Goal: Feedback & Contribution: Submit feedback/report problem

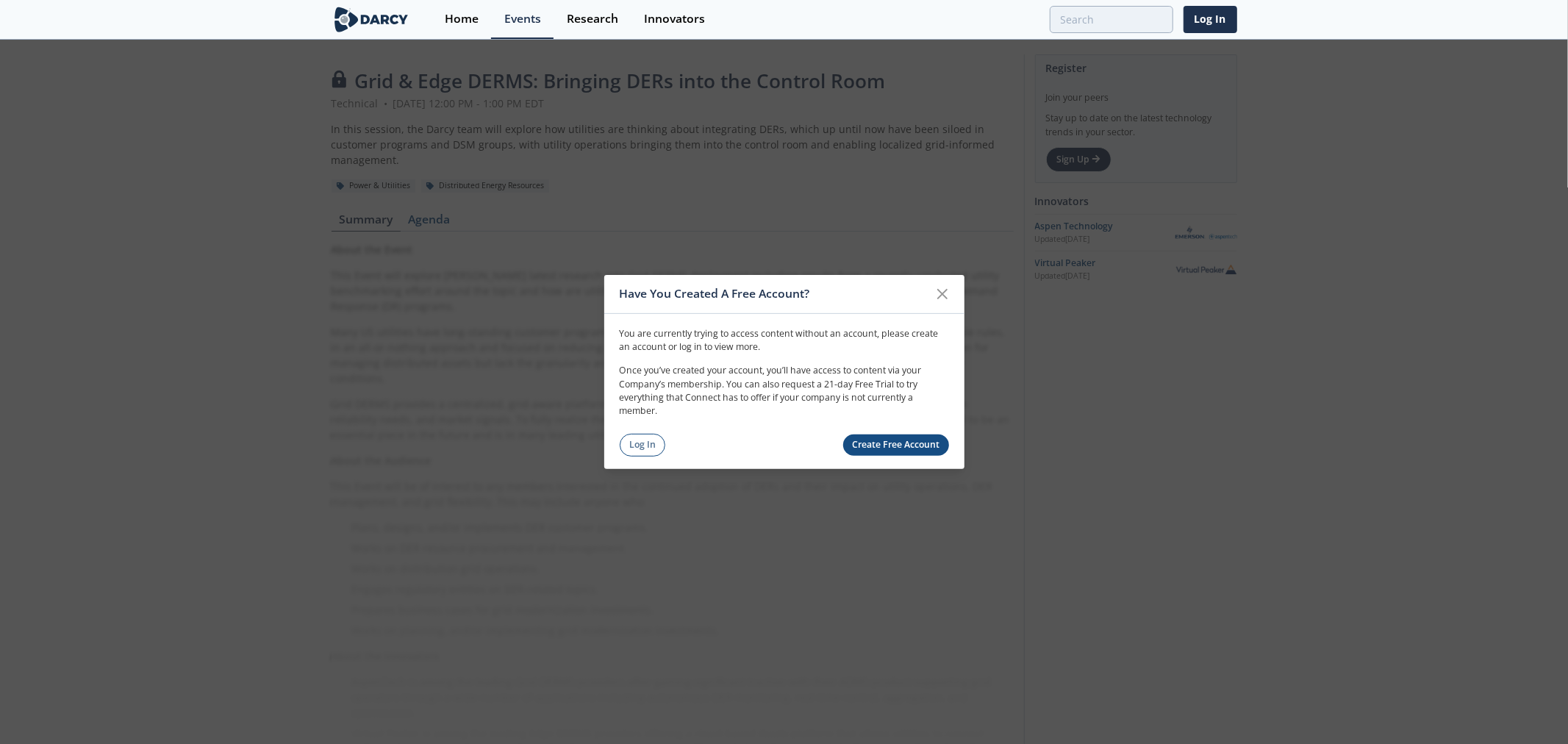
click at [877, 442] on link "Create Free Account" at bounding box center [896, 445] width 106 height 21
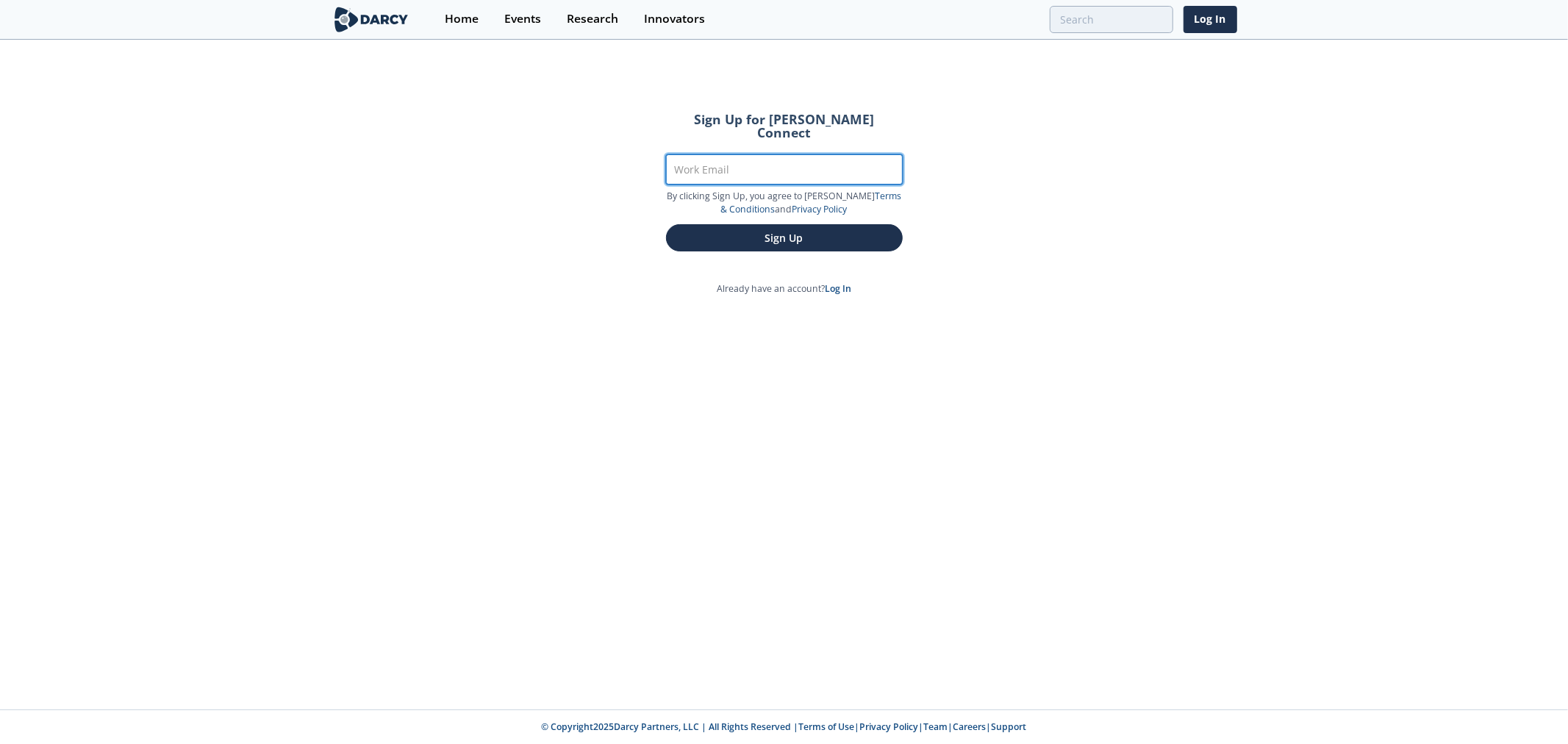
click at [716, 155] on input "Work Email" at bounding box center [784, 169] width 237 height 31
type input "[EMAIL_ADDRESS][DOMAIN_NAME]"
click at [666, 224] on button "Sign Up" at bounding box center [784, 238] width 237 height 27
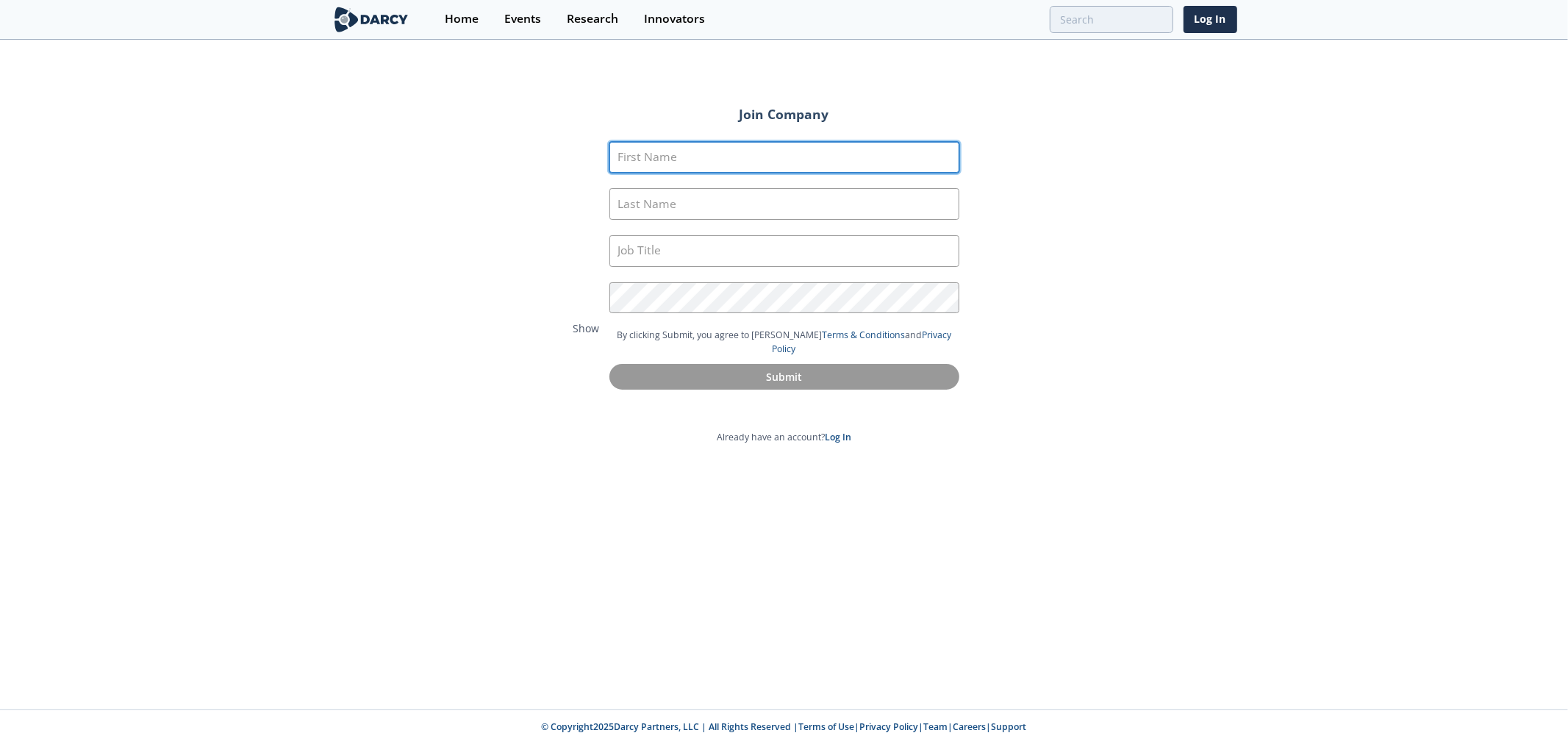
click at [711, 148] on input "First Name" at bounding box center [784, 158] width 350 height 31
type input "Neil"
type input "Shepard"
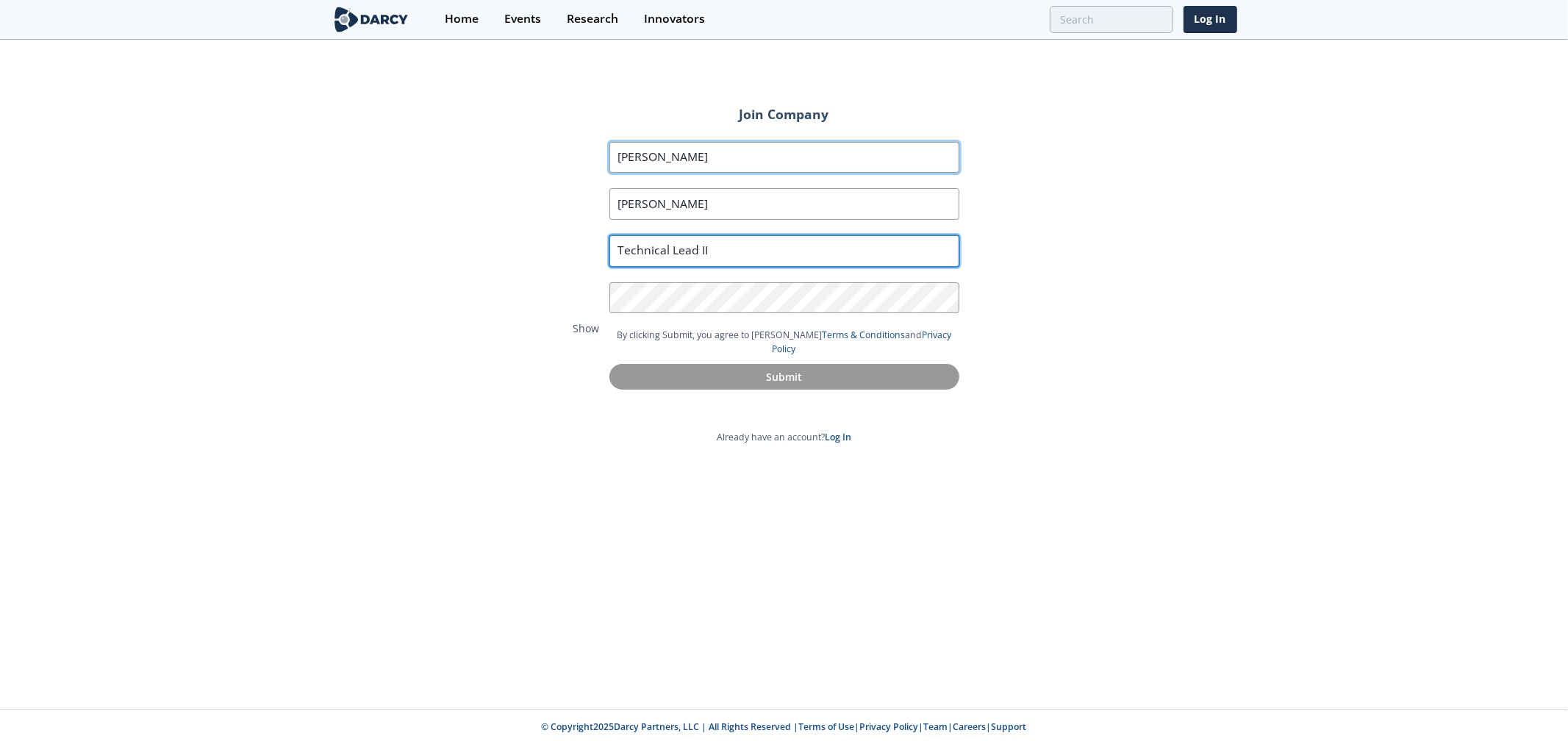
type input "Technical Lead II"
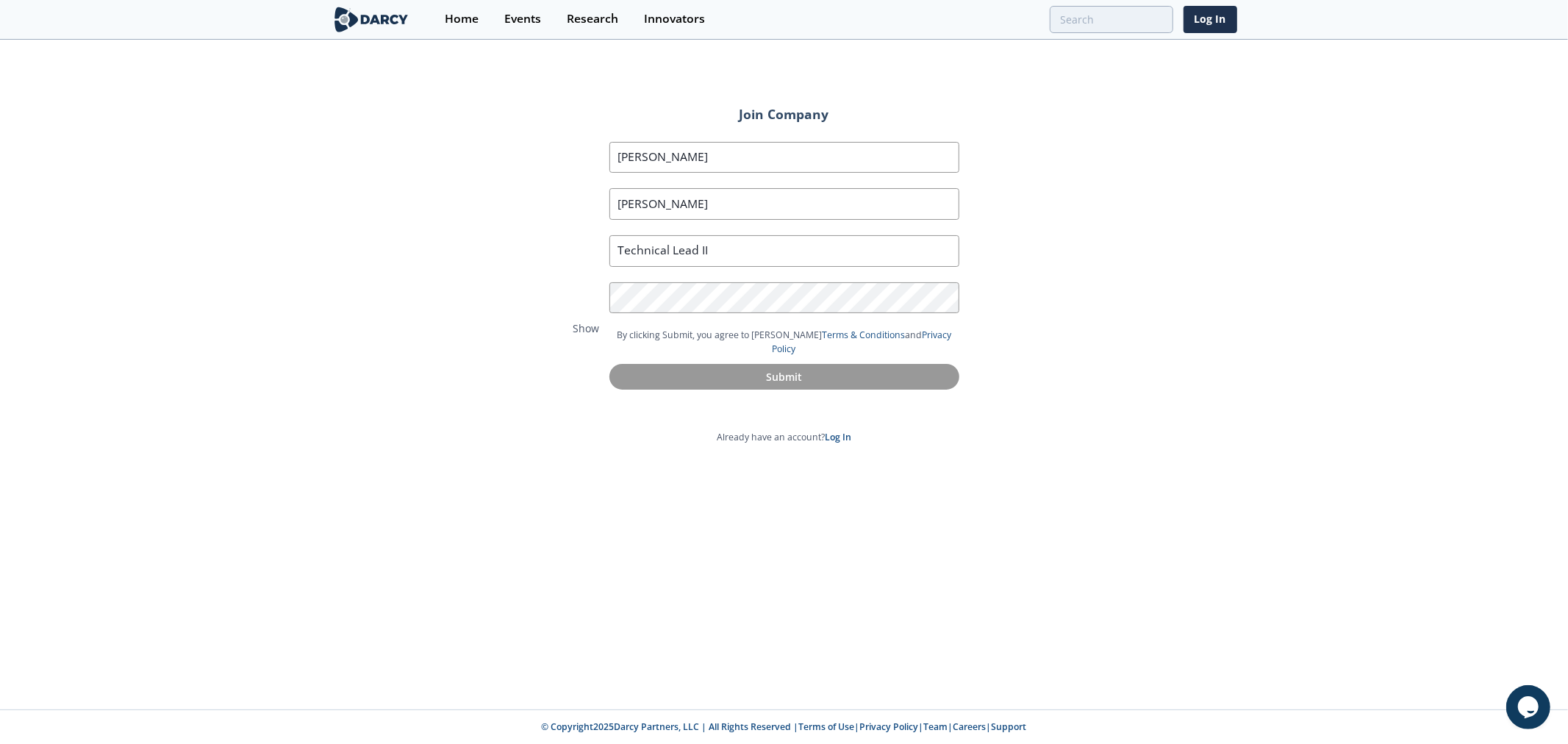
drag, startPoint x: 602, startPoint y: 304, endPoint x: 1180, endPoint y: 28, distance: 640.5
click at [1173, 187] on div "Join Company First Name Neil Last Name Shepard Job Title Technical Lead II Pass…" at bounding box center [784, 375] width 1568 height 668
click at [765, 364] on button "Submit" at bounding box center [784, 377] width 350 height 27
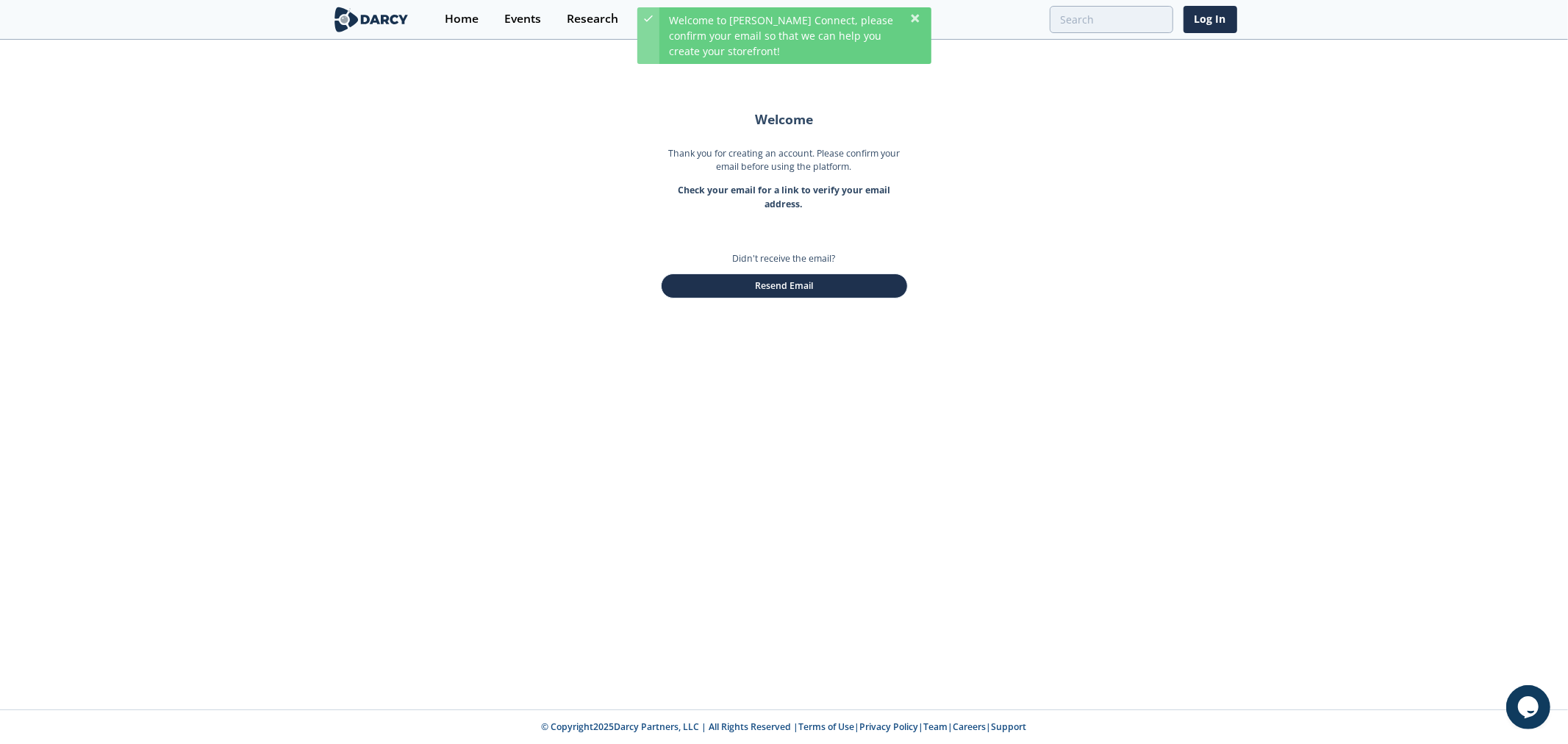
click at [1075, 321] on div "Welcome Thank you for creating an account. Please confirm your email before usi…" at bounding box center [784, 375] width 1568 height 668
click at [774, 288] on button "Resend Email" at bounding box center [784, 286] width 247 height 25
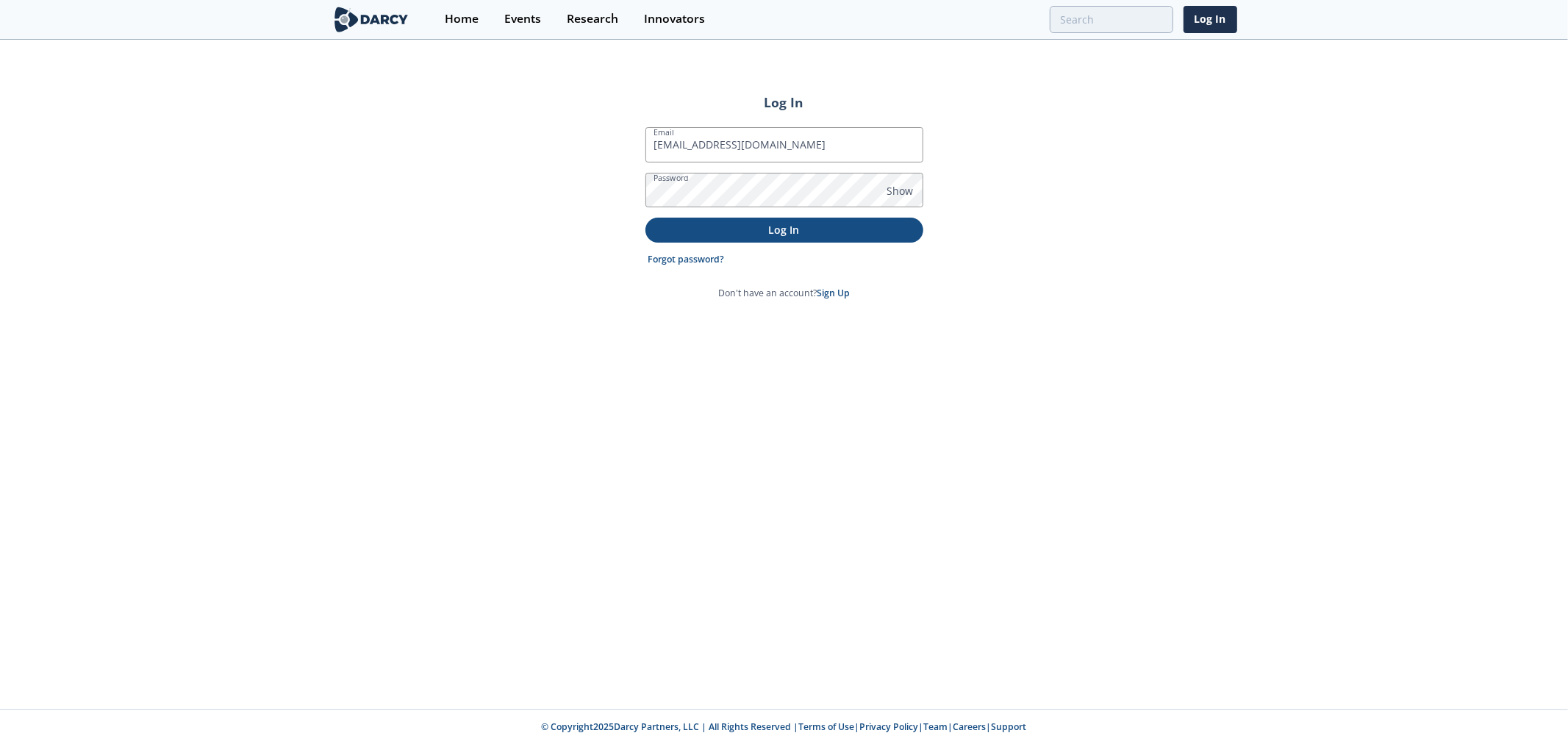
click at [782, 233] on p "Log In" at bounding box center [784, 230] width 258 height 16
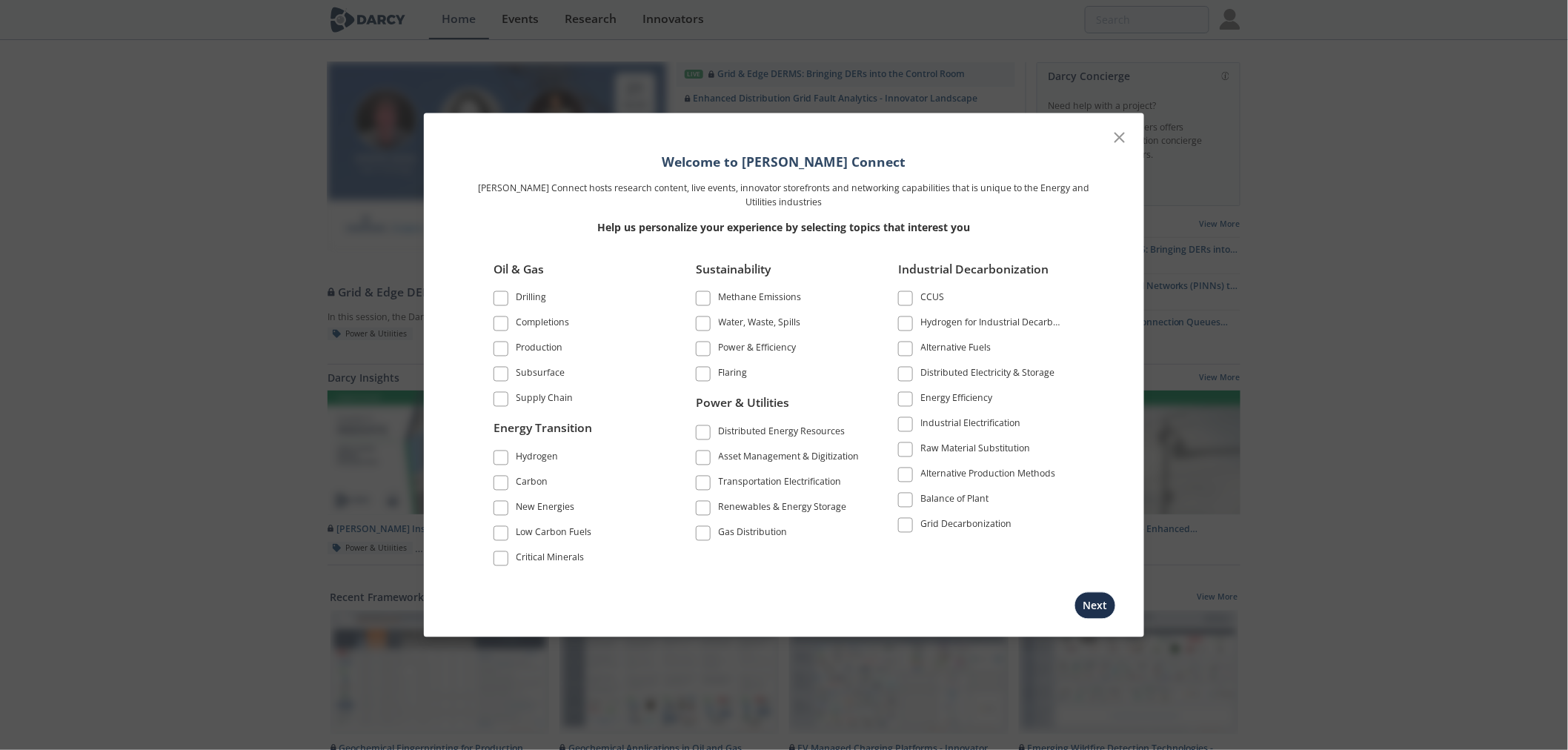
click at [1126, 136] on icon at bounding box center [1119, 138] width 18 height 18
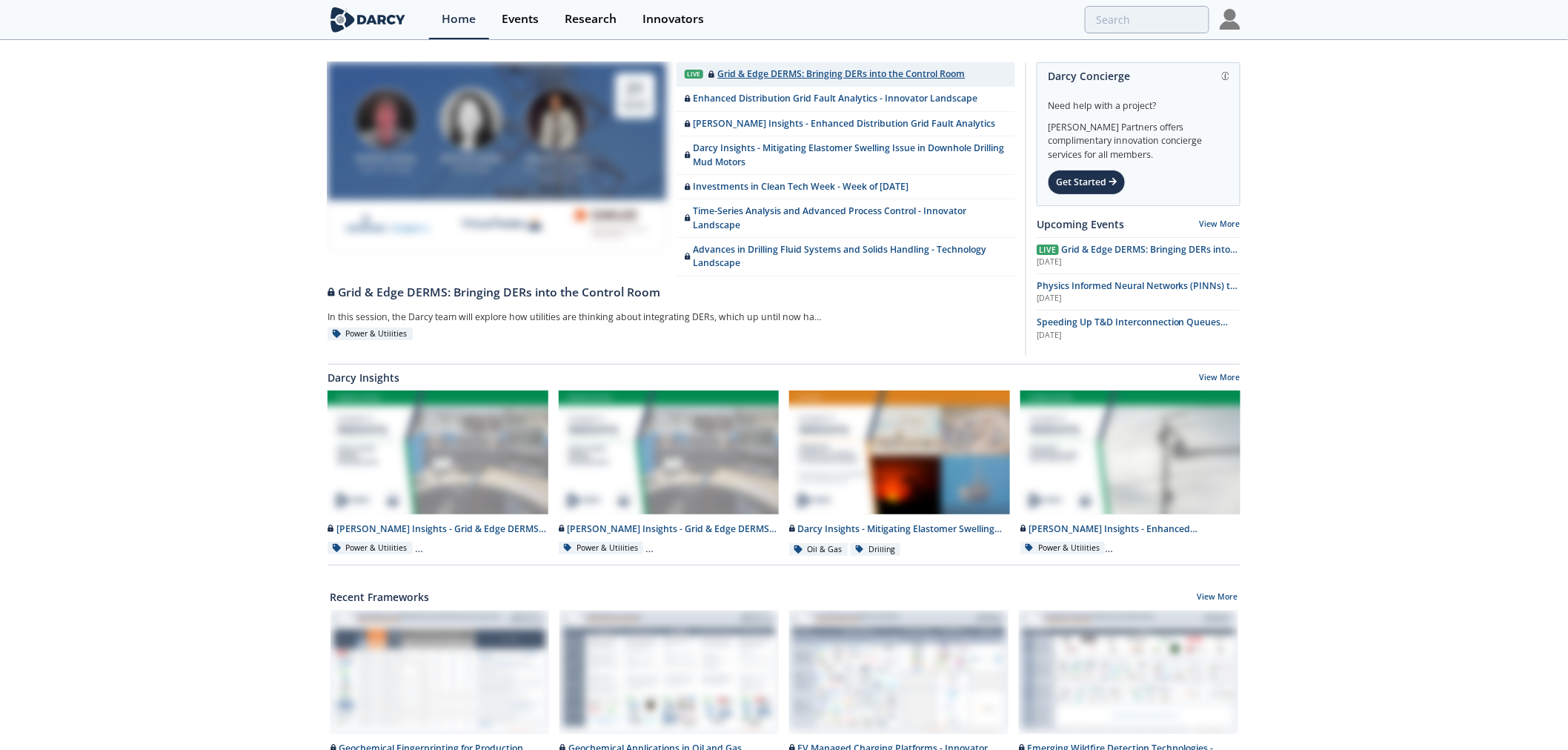
click at [795, 71] on div "Grid & Edge DERMS: Bringing DERs into the Control Room" at bounding box center [836, 74] width 256 height 13
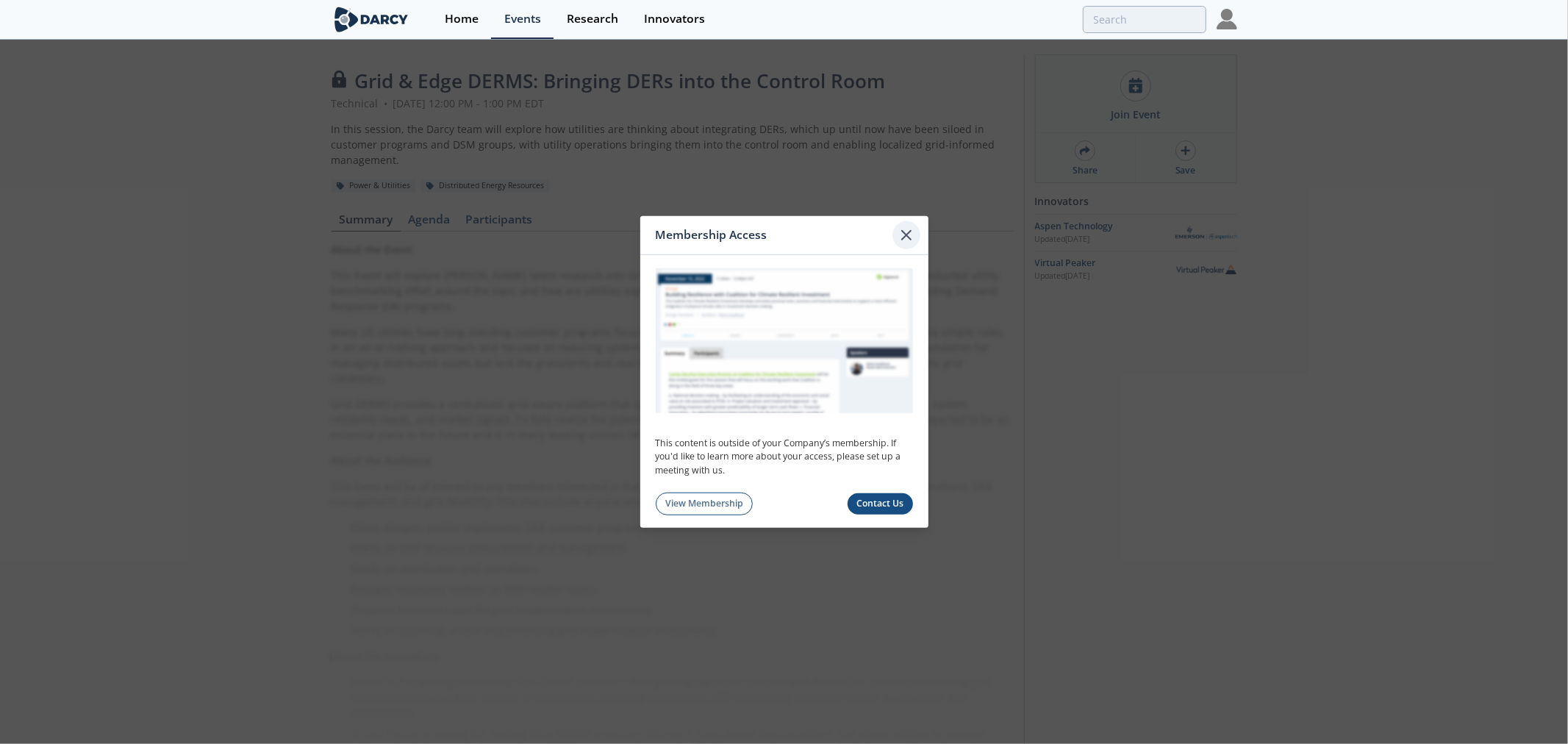
click at [909, 232] on icon at bounding box center [906, 235] width 9 height 9
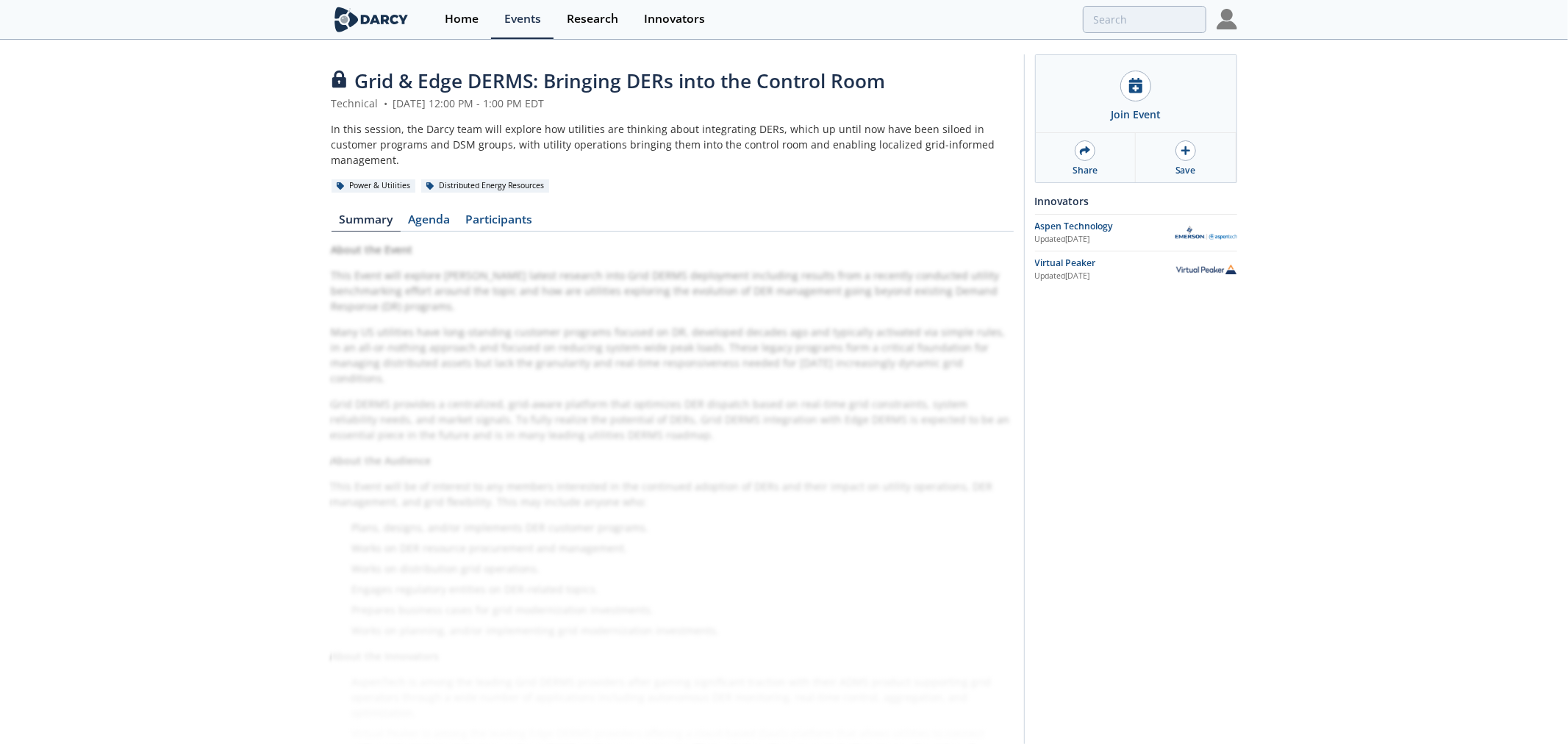
click at [733, 121] on div "In this session, the Darcy team will explore how utilities are thinking about i…" at bounding box center [672, 144] width 682 height 46
click at [733, 118] on header "Grid & Edge DERMS: Bringing DERs into the Control Room Technical • August 21, 2…" at bounding box center [672, 130] width 682 height 127
click at [1115, 304] on div "Join Event Share Save Join the Zoom Meeting to attend the event Innovators Aspe…" at bounding box center [1131, 421] width 213 height 734
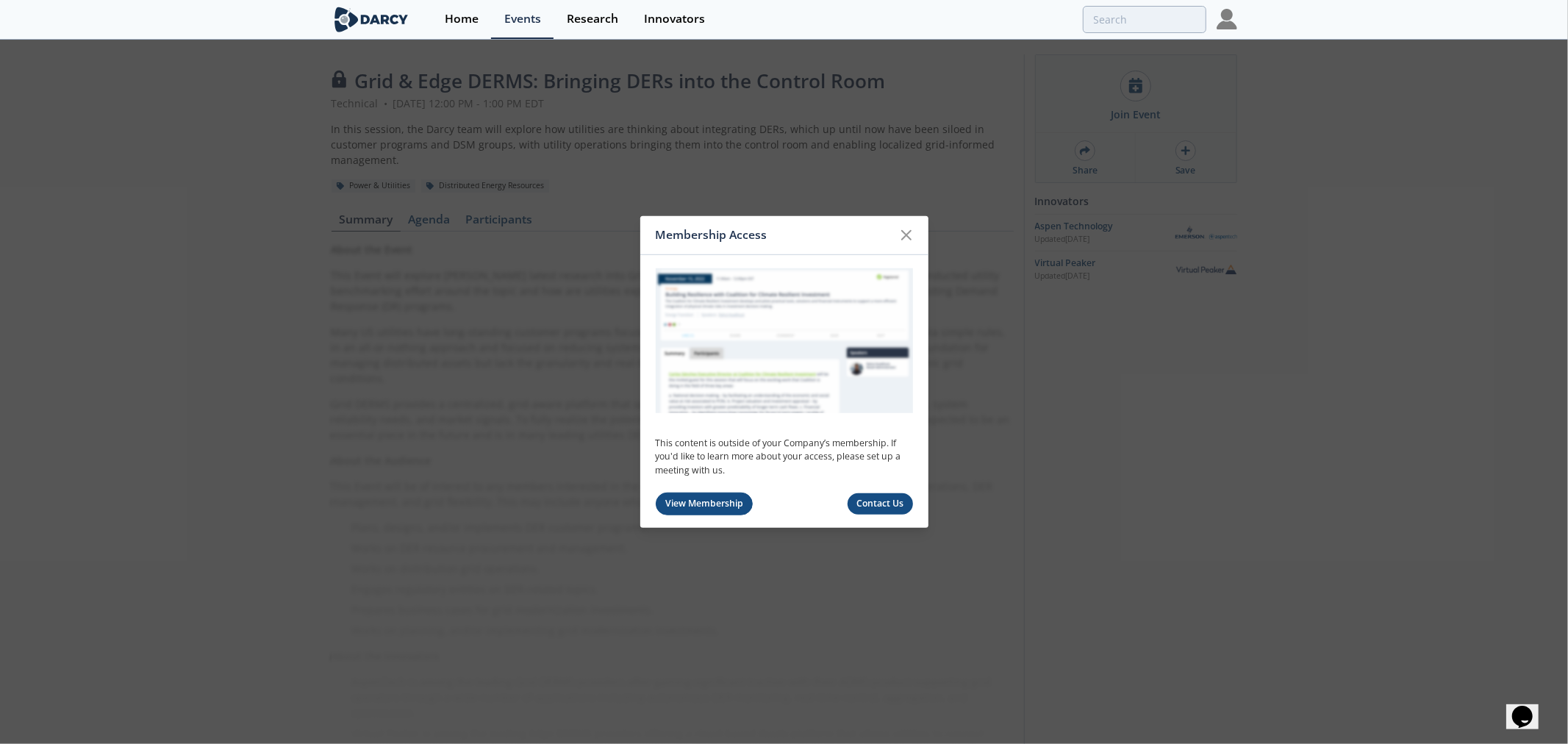
click at [722, 507] on link "View Membership" at bounding box center [705, 504] width 98 height 23
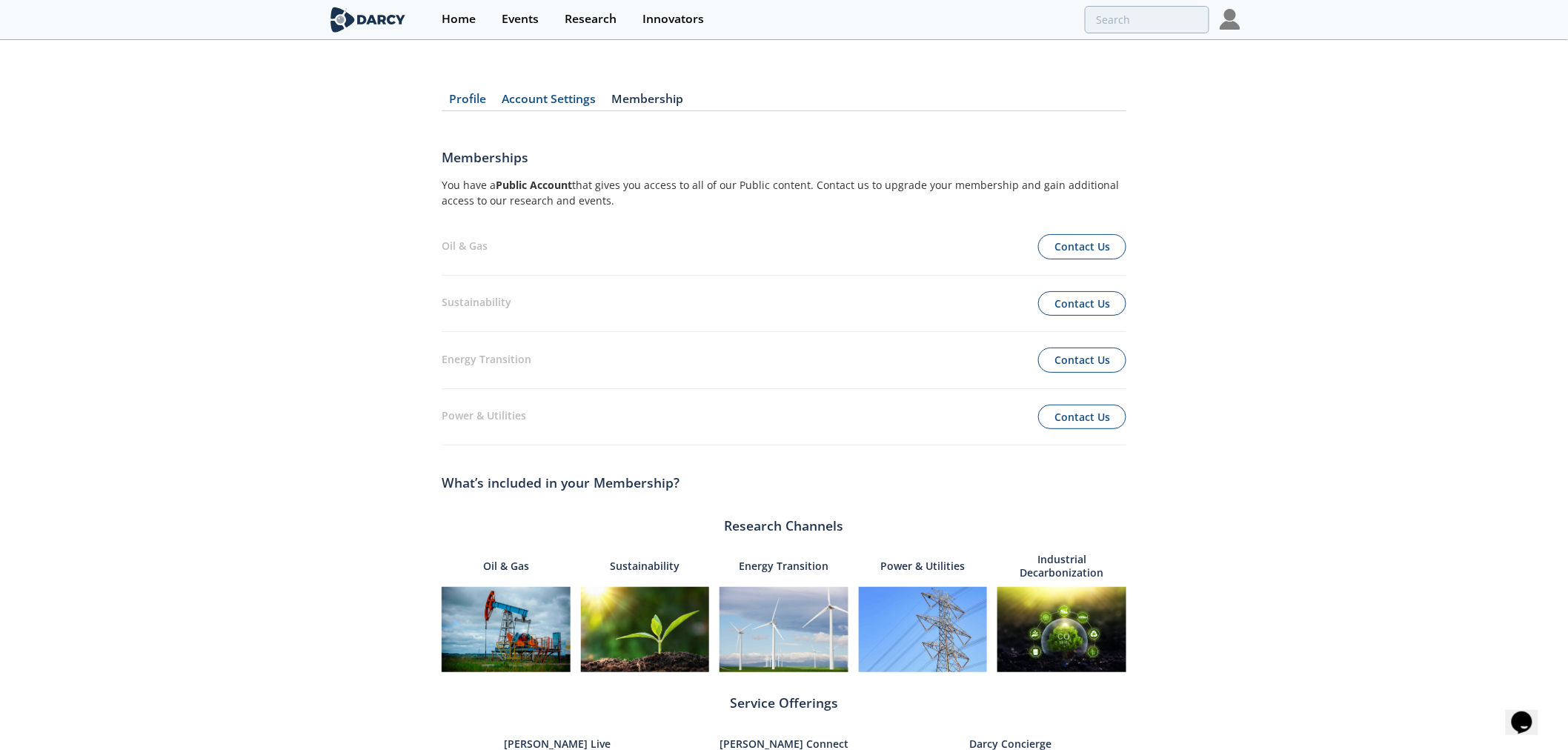
click at [1278, 169] on div "Profile Account Settings Membership Memberships You have a Public Account that …" at bounding box center [784, 554] width 1568 height 983
click at [526, 17] on div "Events" at bounding box center [520, 18] width 37 height 11
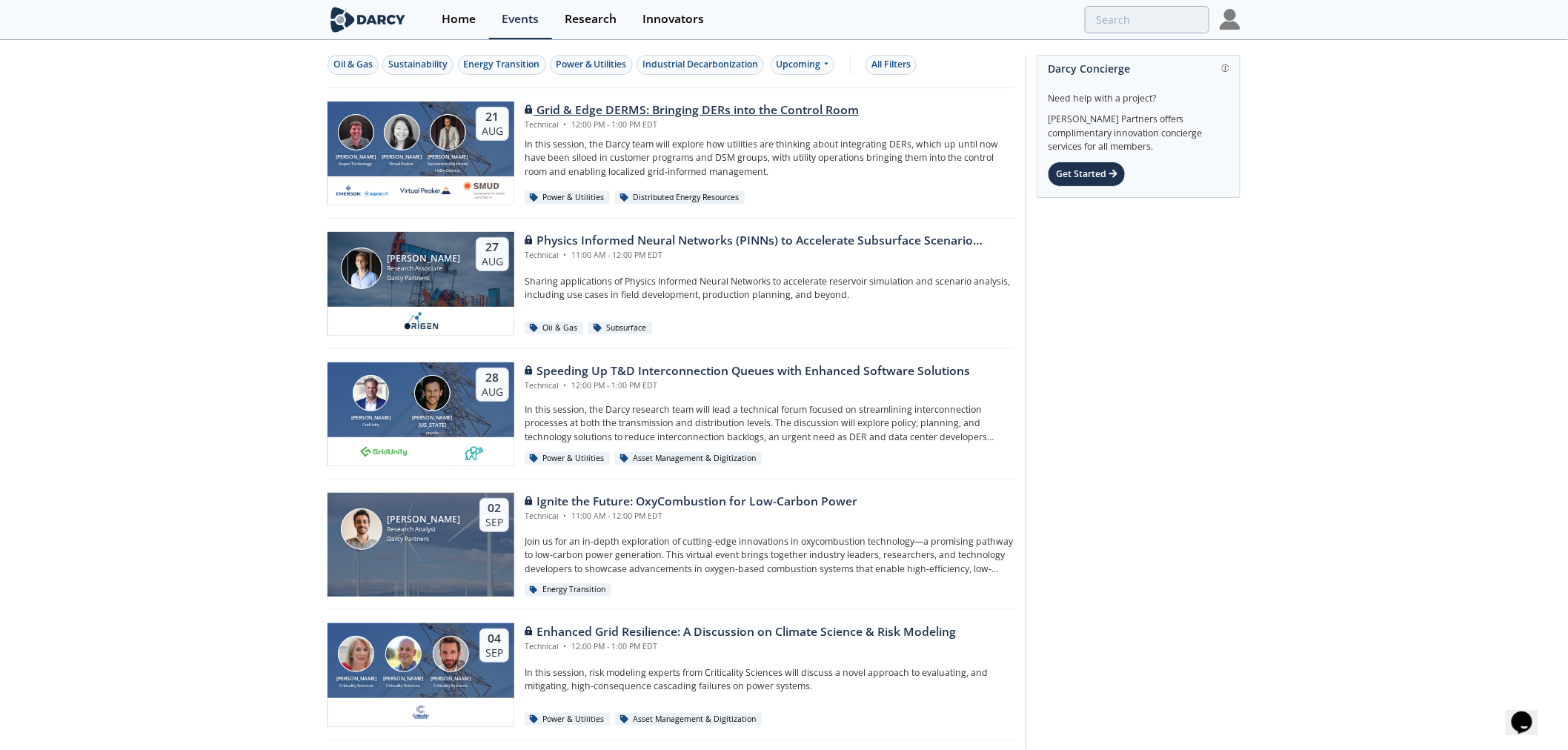
click at [633, 135] on div "Grid & Edge DERMS: Bringing DERs into the Control Room Technical • 12:00 PM - 1…" at bounding box center [764, 153] width 501 height 104
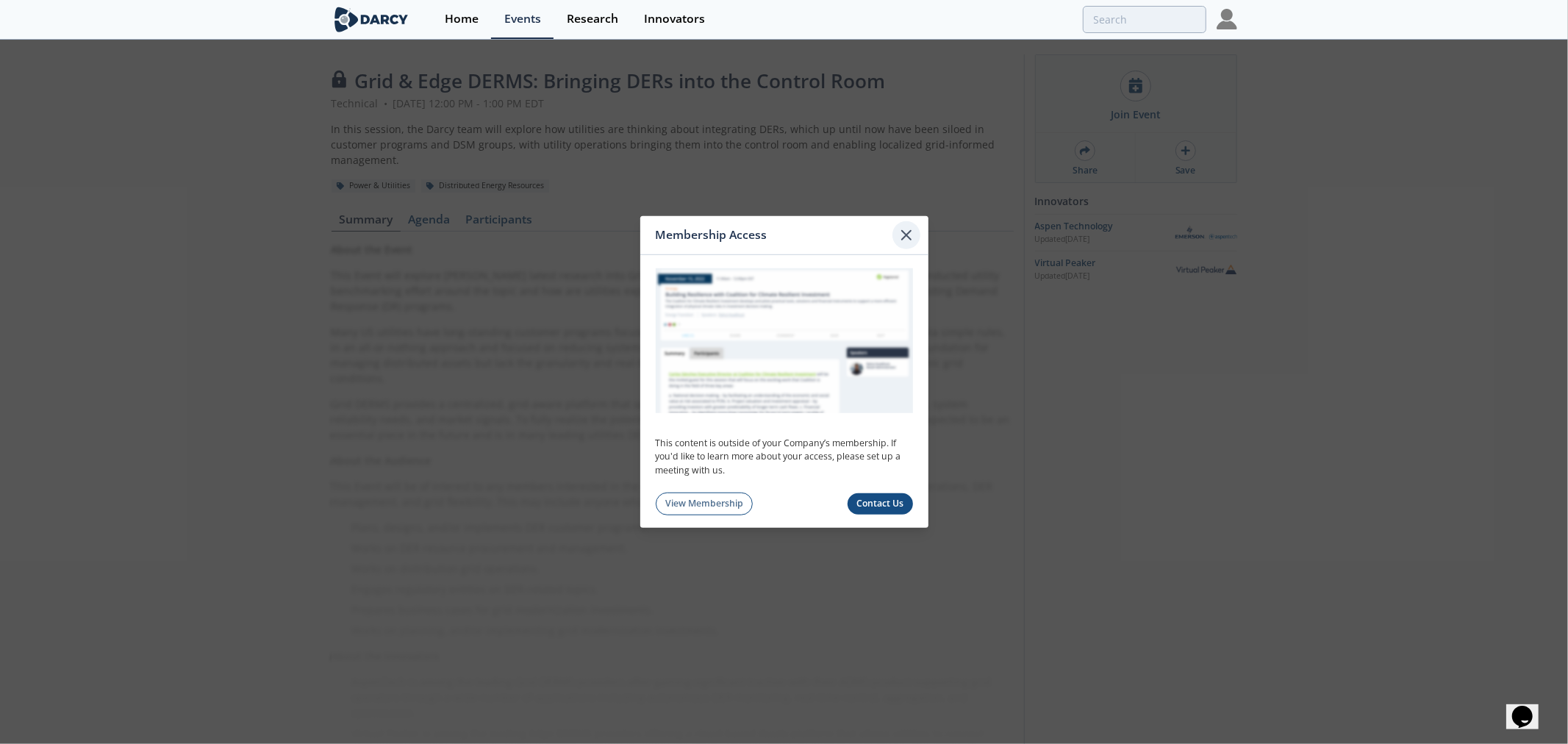
click at [906, 233] on icon at bounding box center [906, 235] width 17 height 17
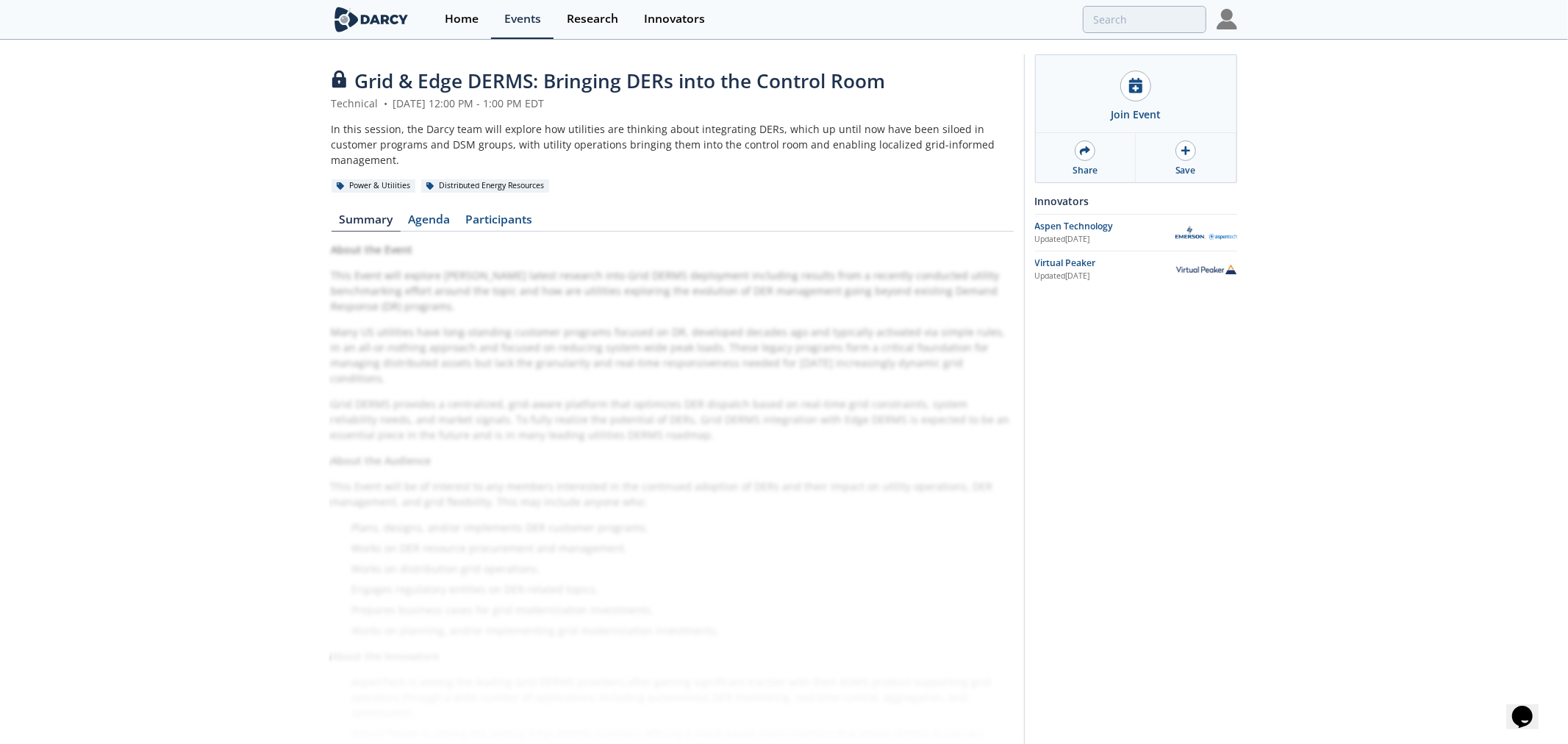
click at [1273, 471] on div "Grid & Edge DERMS: Bringing DERs into the Control Room Technical • [DATE] 12:00…" at bounding box center [784, 424] width 1568 height 767
click at [444, 214] on link "Agenda" at bounding box center [430, 223] width 58 height 17
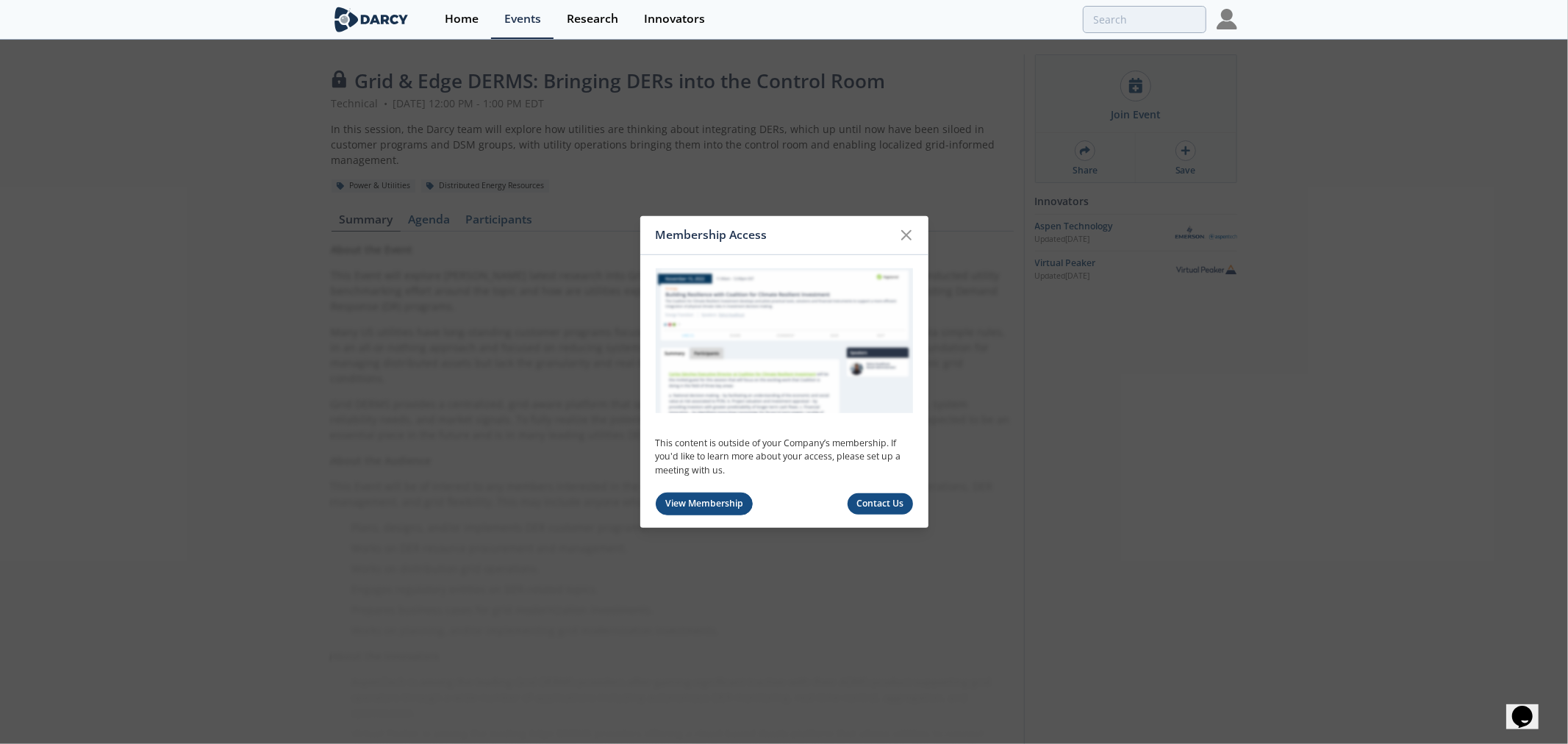
click at [697, 499] on link "View Membership" at bounding box center [705, 504] width 98 height 23
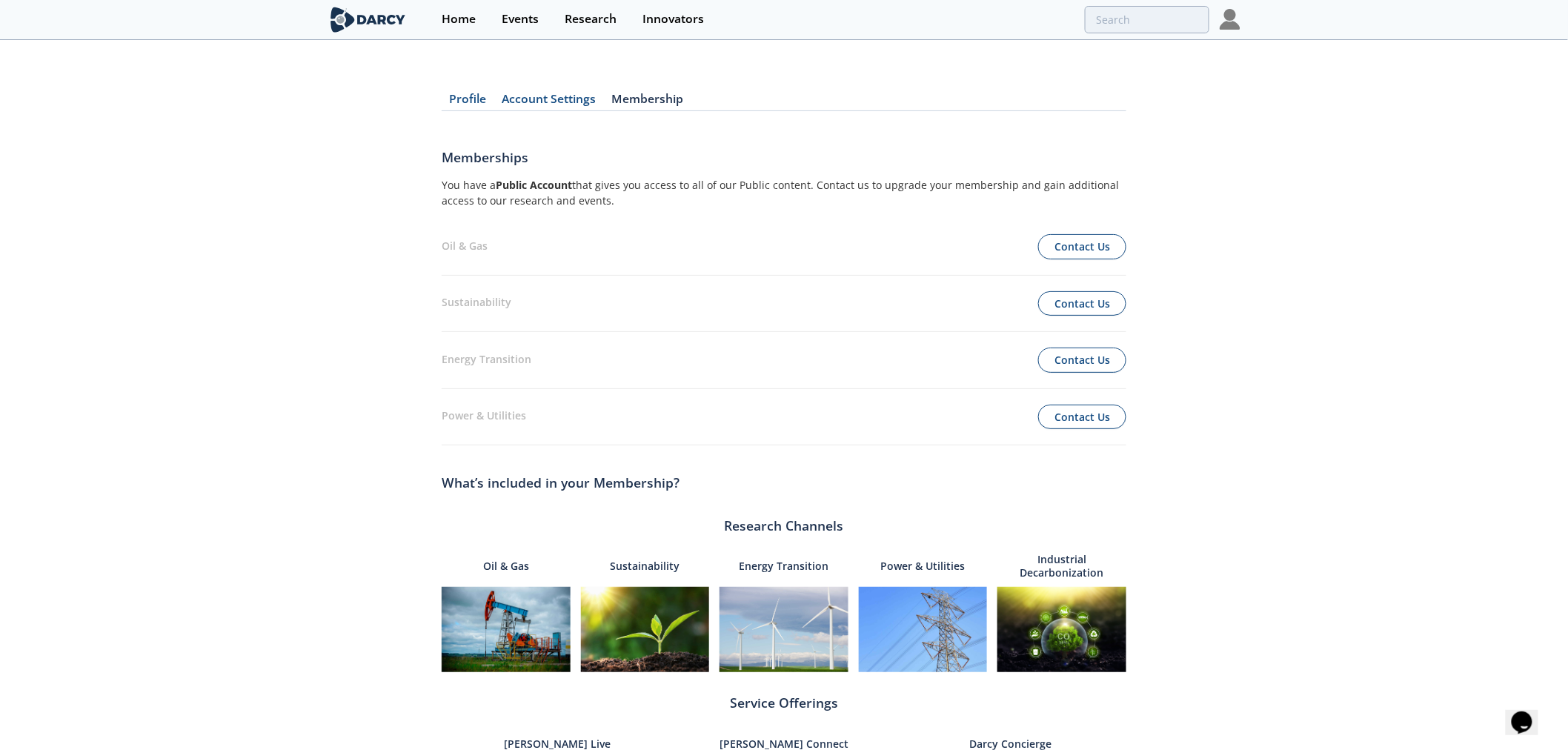
click at [590, 173] on h1 "Memberships" at bounding box center [784, 163] width 685 height 30
click at [545, 97] on link "Account Settings" at bounding box center [549, 102] width 110 height 18
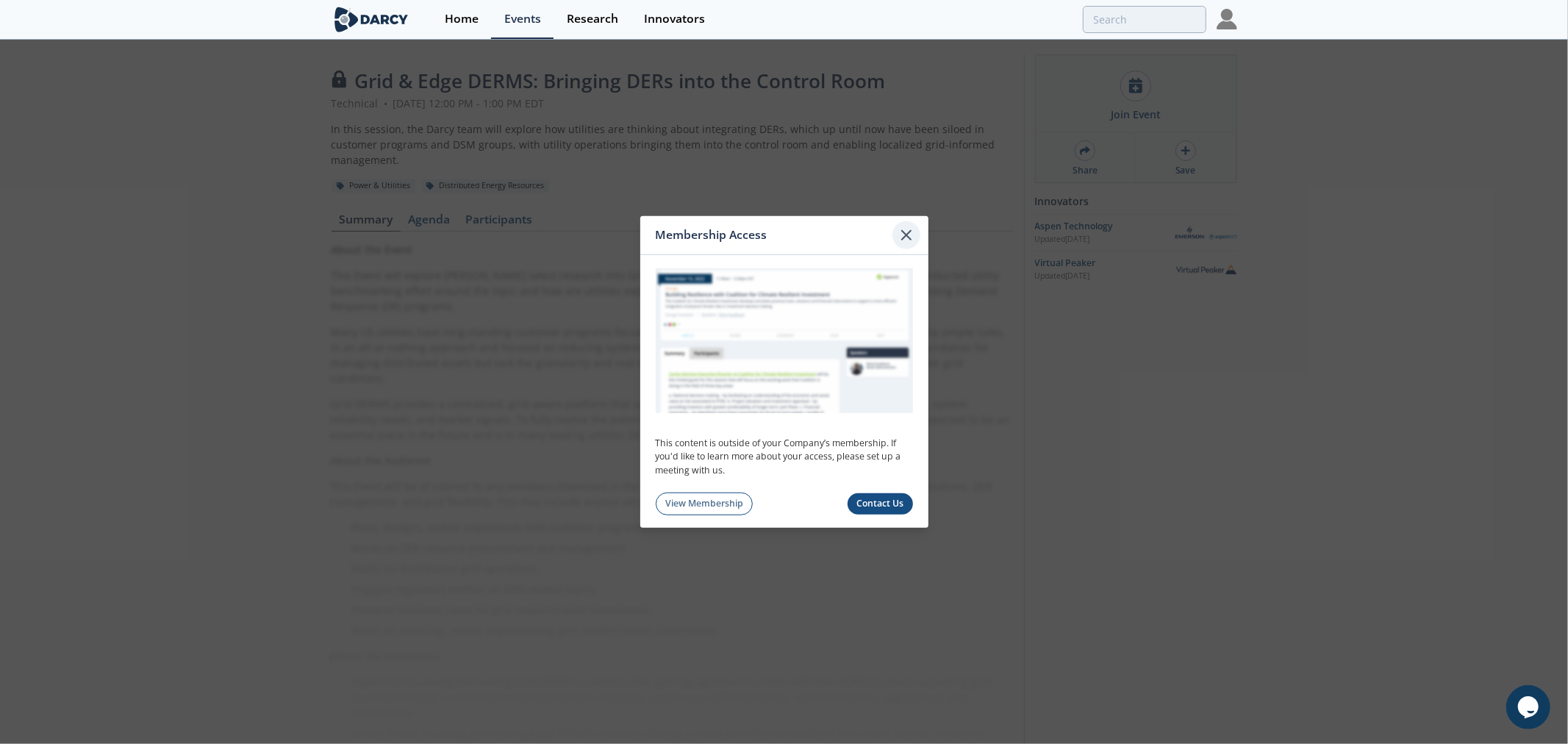
click at [904, 232] on icon at bounding box center [906, 235] width 9 height 9
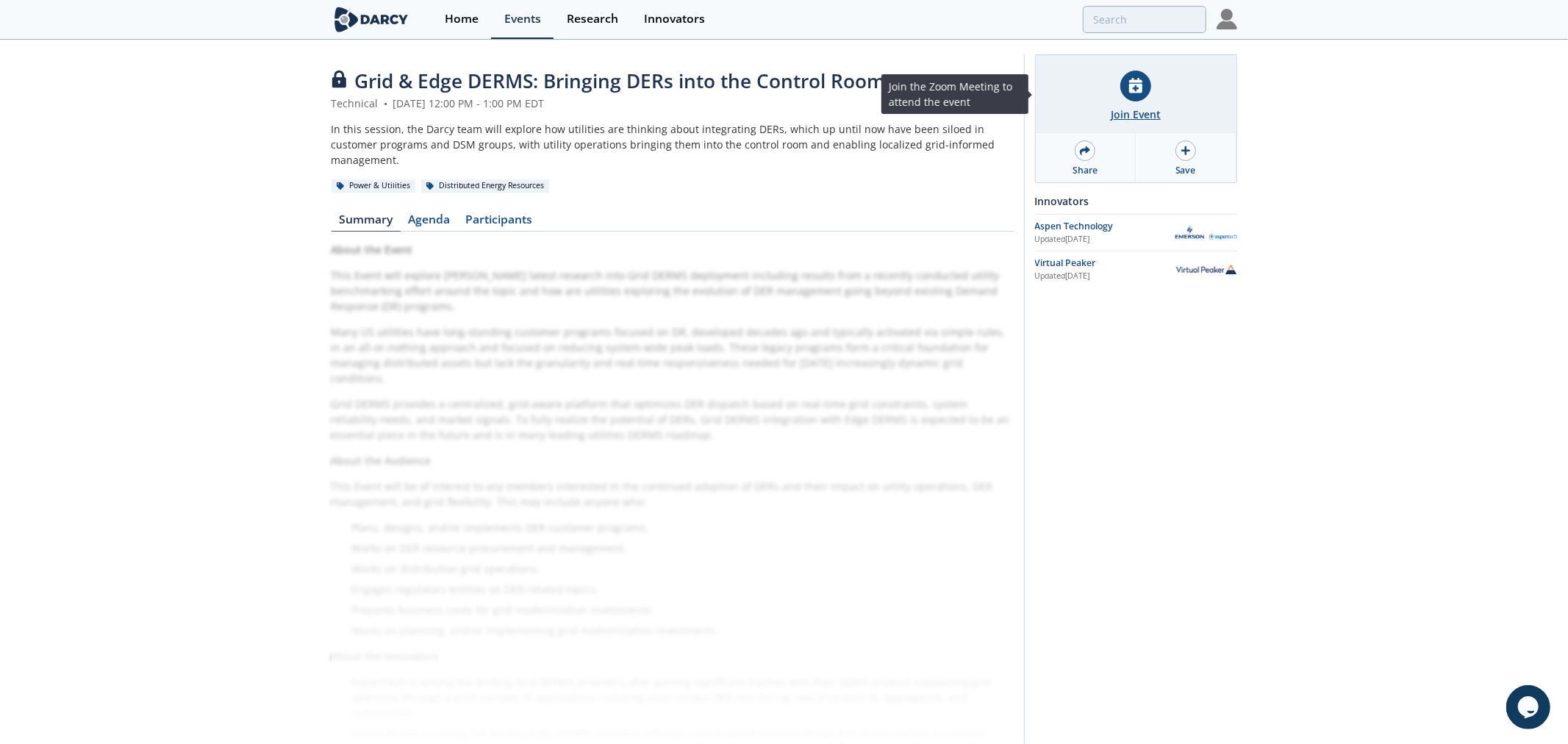
click at [1127, 113] on div "Join Event" at bounding box center [1135, 114] width 50 height 16
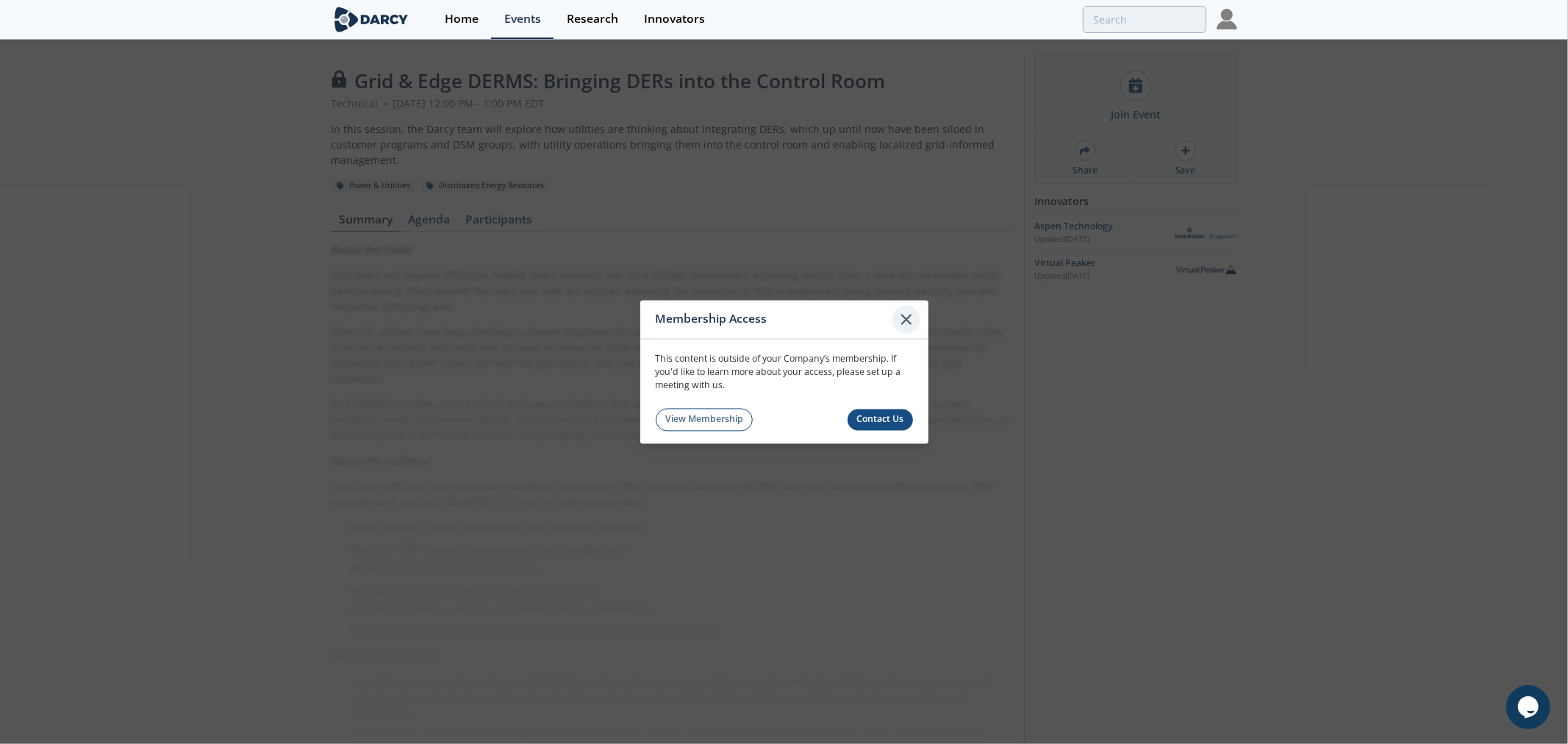
click at [903, 319] on icon at bounding box center [906, 320] width 17 height 17
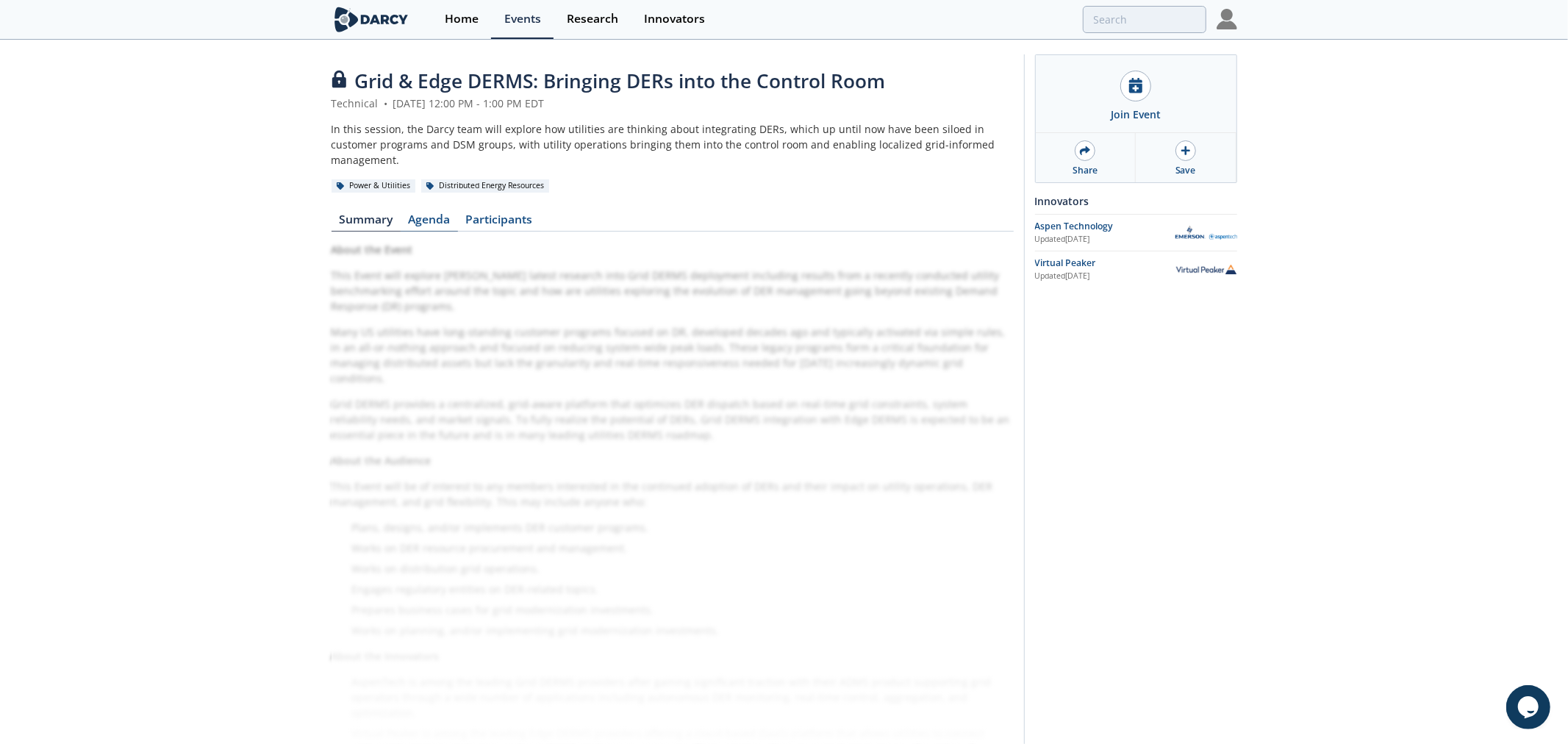
click at [444, 214] on link "Agenda" at bounding box center [430, 223] width 58 height 17
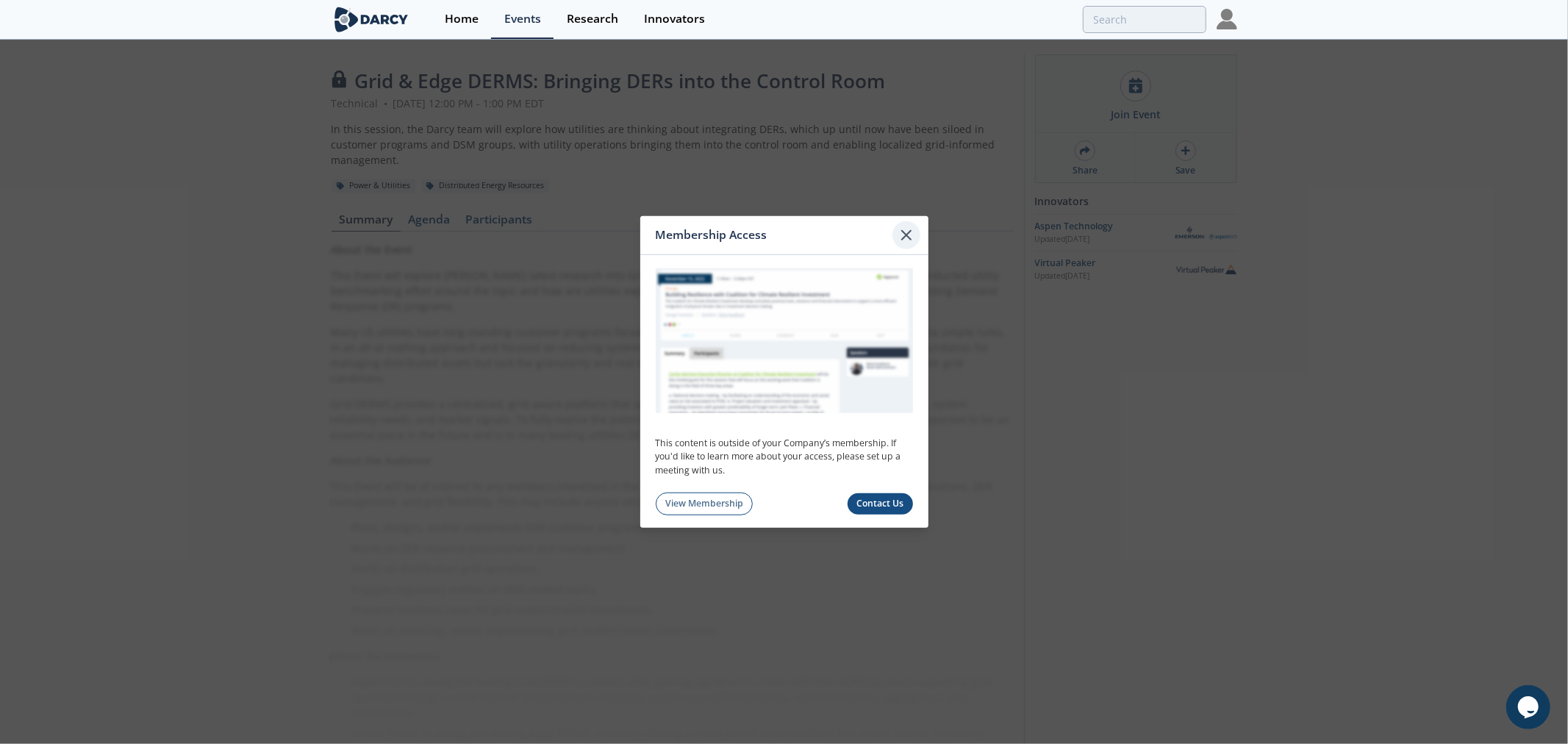
click at [895, 230] on div at bounding box center [906, 235] width 28 height 28
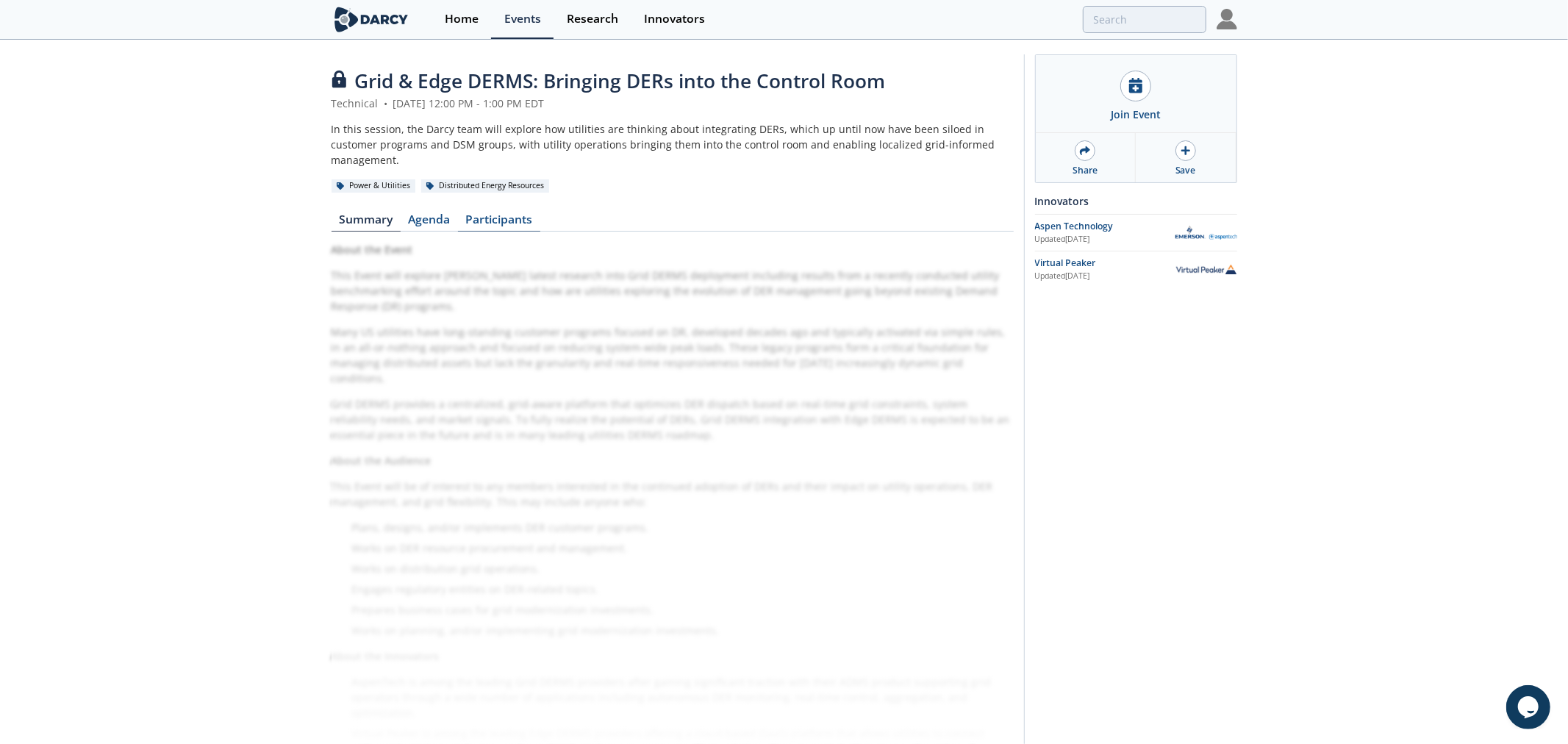
click at [490, 214] on link "Participants" at bounding box center [499, 223] width 82 height 17
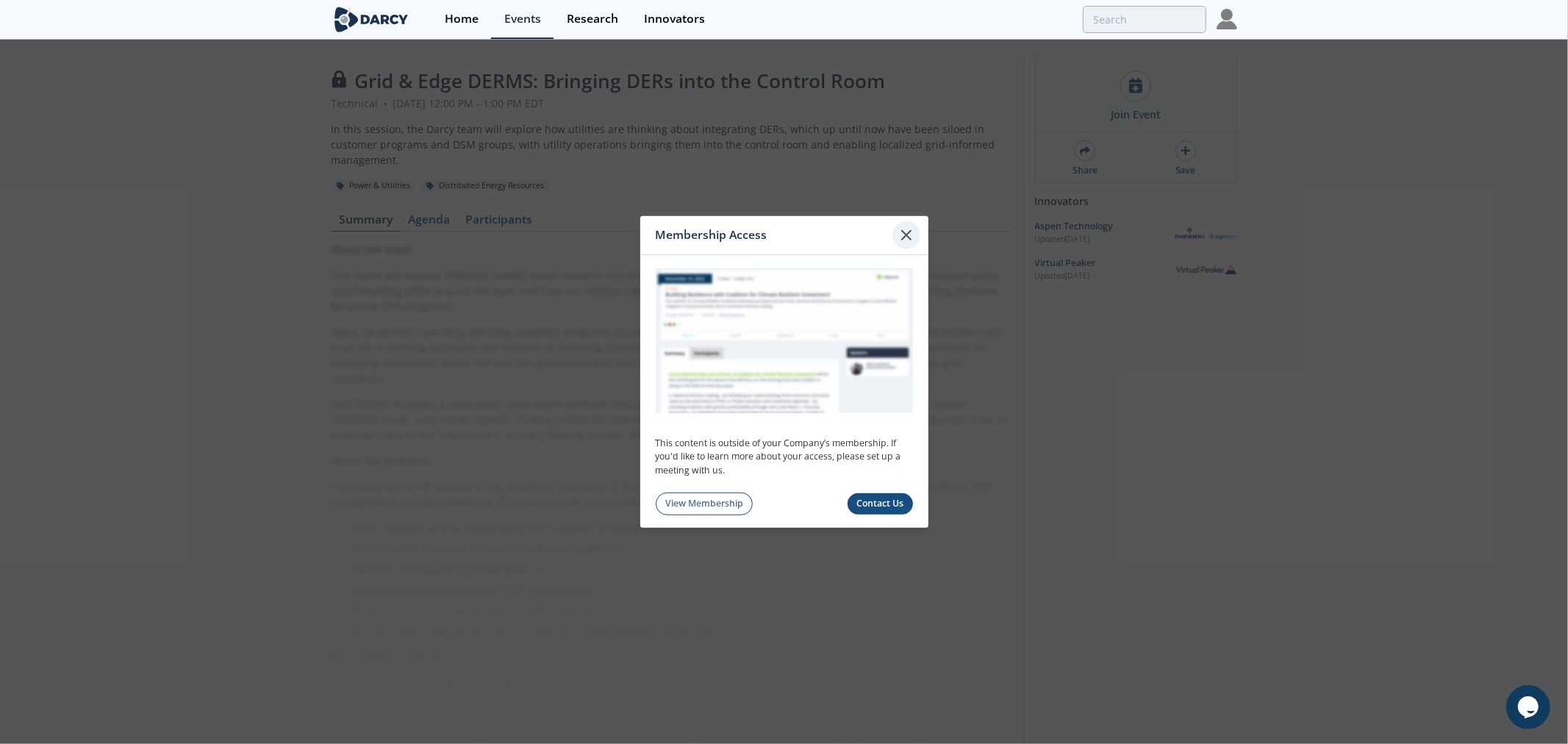
click at [911, 234] on icon at bounding box center [906, 235] width 17 height 17
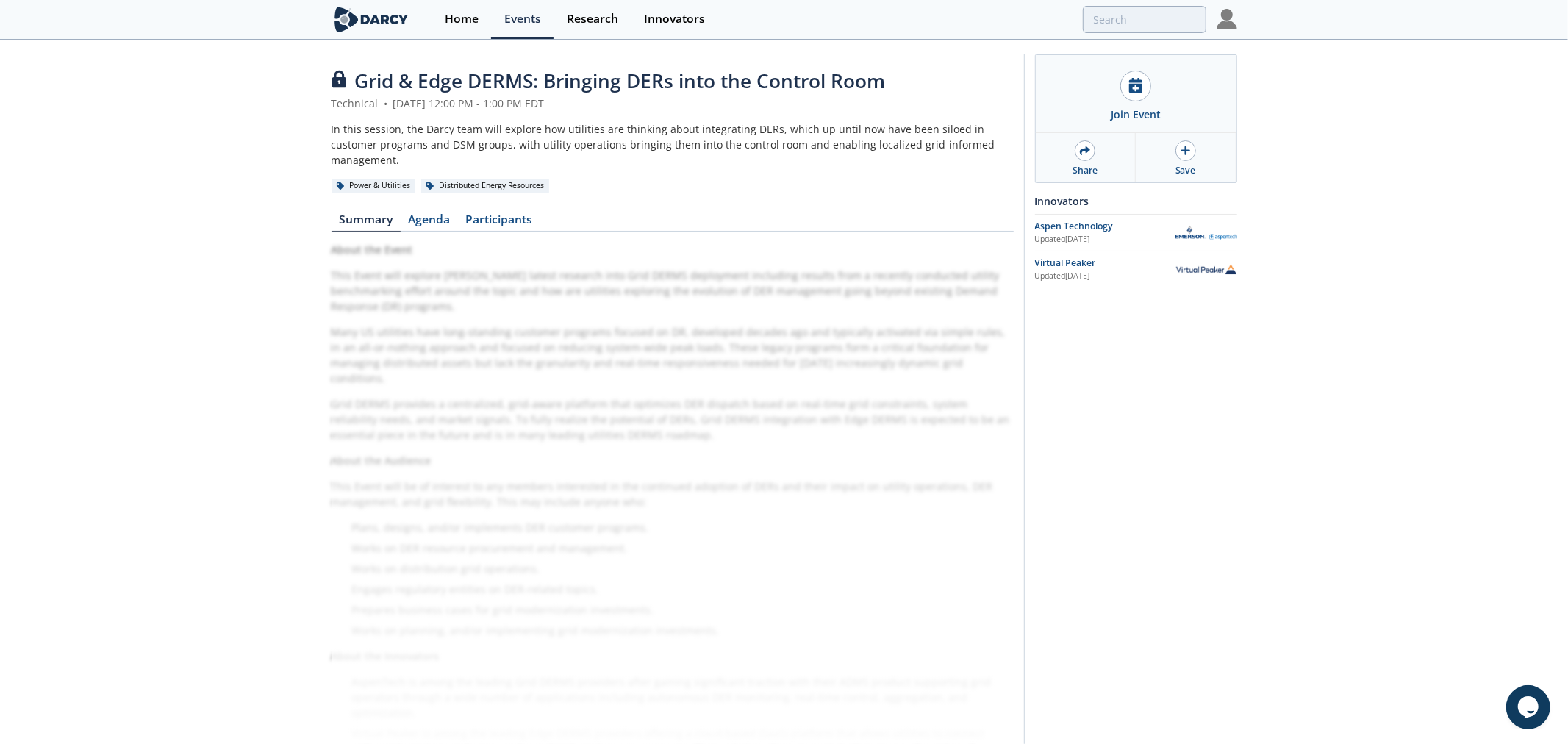
click at [232, 175] on div "Grid & Edge DERMS: Bringing DERs into the Control Room Technical • [DATE] 12:00…" at bounding box center [784, 424] width 1568 height 767
drag, startPoint x: 1333, startPoint y: 72, endPoint x: 1257, endPoint y: 27, distance: 88.3
click at [1314, 56] on div "Grid & Edge DERMS: Bringing DERs into the Control Room Technical • [DATE] 12:00…" at bounding box center [784, 424] width 1568 height 767
click at [1225, 17] on img at bounding box center [1227, 19] width 21 height 21
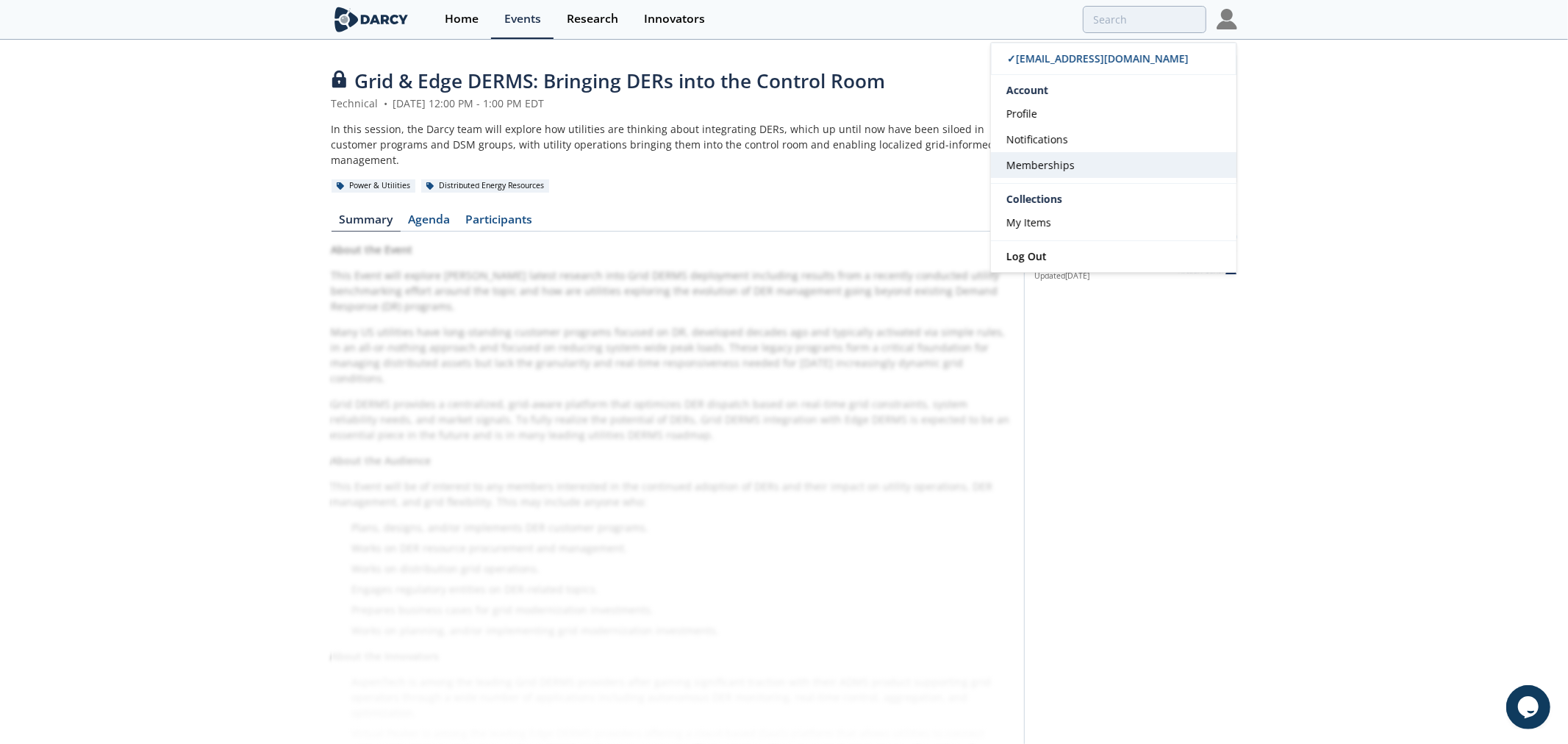
click at [1045, 169] on span "Memberships" at bounding box center [1041, 165] width 68 height 14
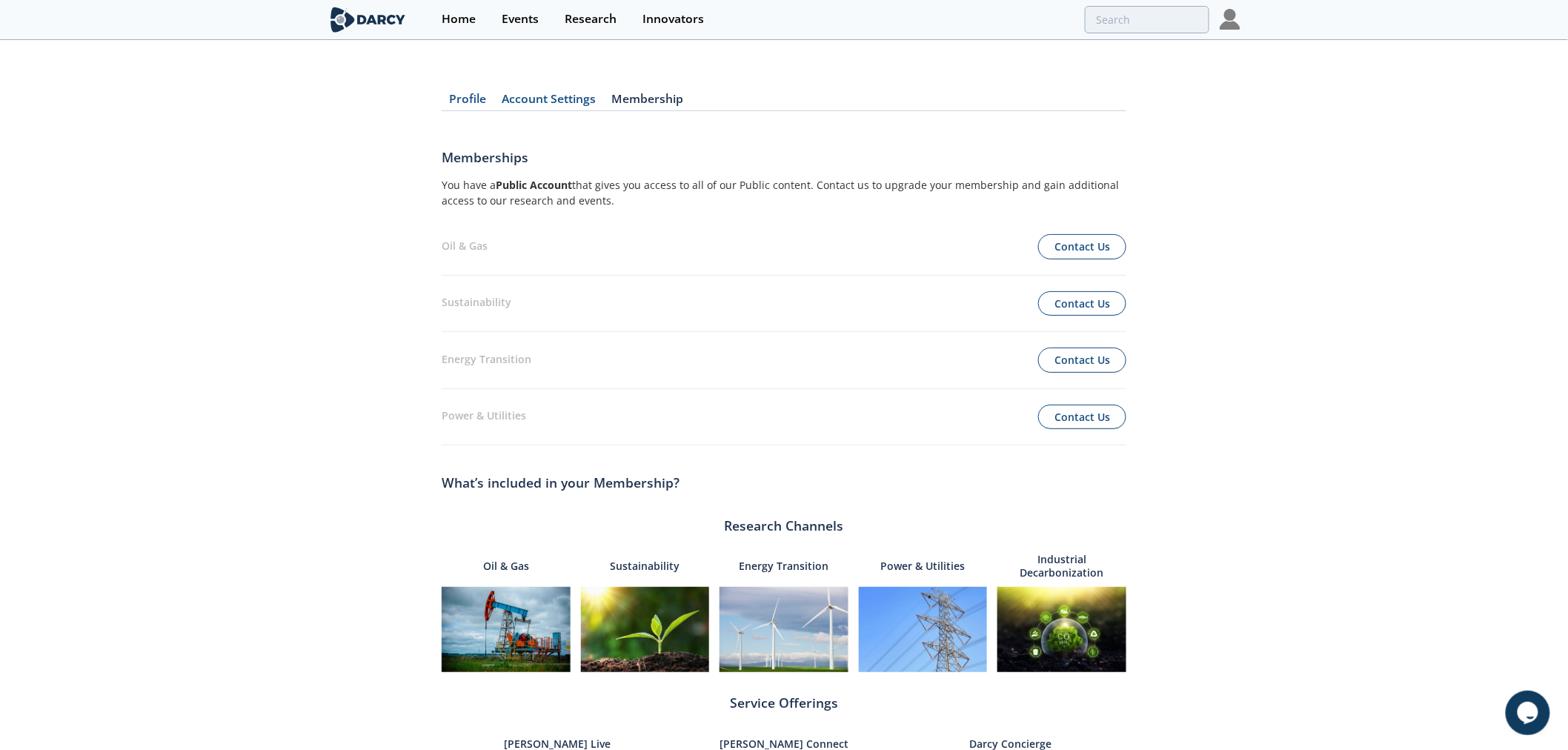
click at [1410, 399] on div "Profile Account Settings Membership Memberships You have a Public Account that …" at bounding box center [784, 554] width 1568 height 983
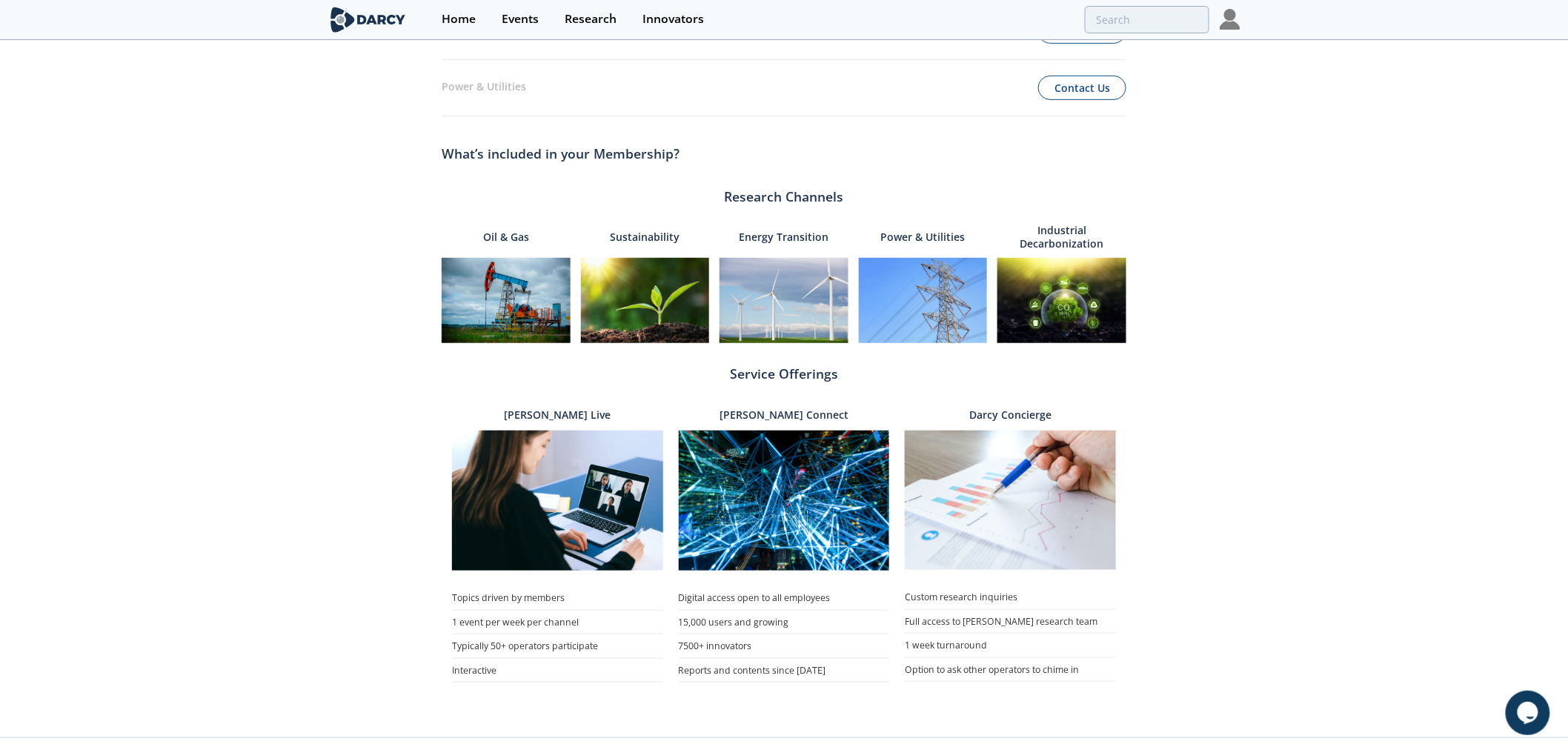
scroll to position [352, 0]
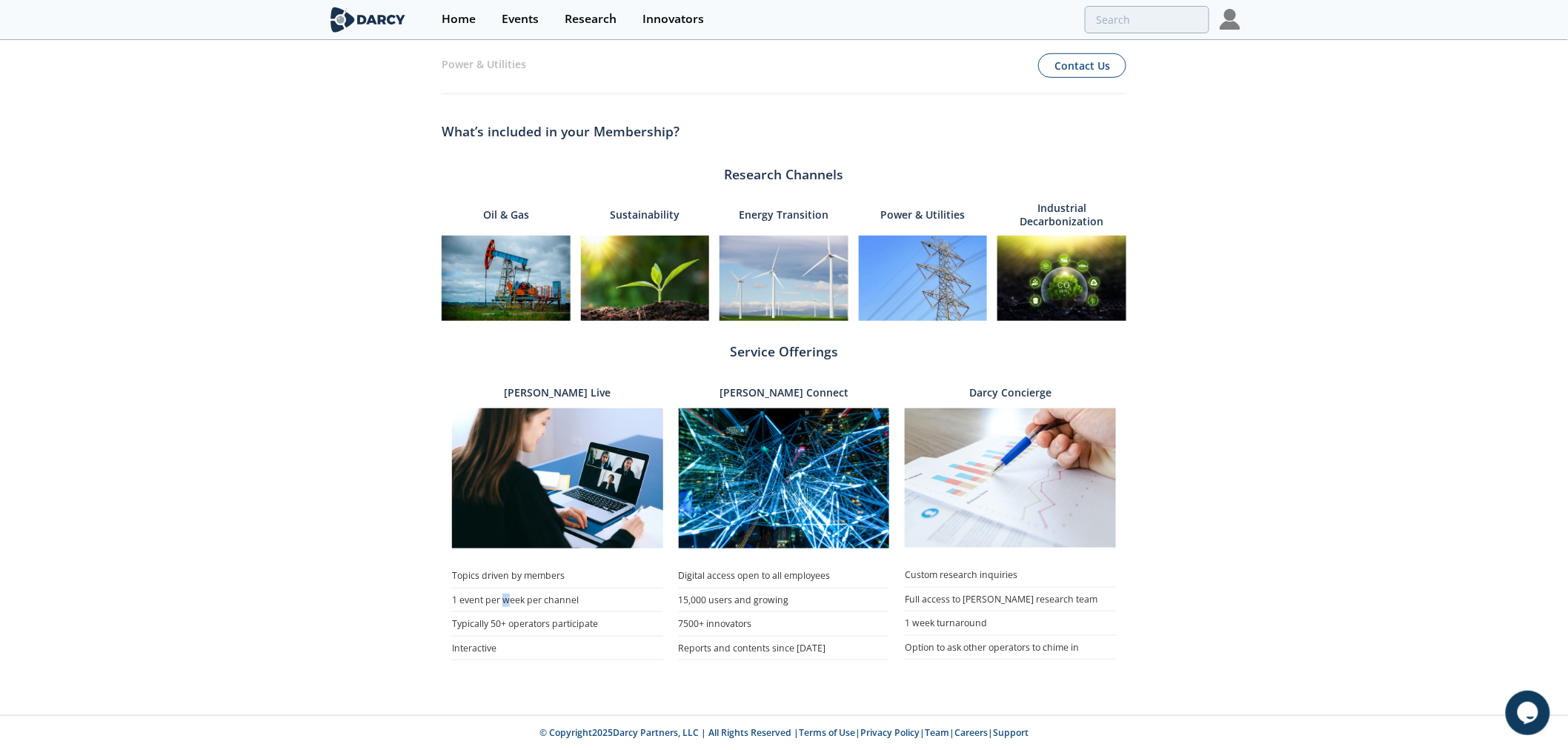
click at [507, 601] on li "1 event per week per channel" at bounding box center [558, 600] width 211 height 25
click at [506, 581] on li "Topics driven by members" at bounding box center [558, 576] width 211 height 24
click at [519, 505] on img at bounding box center [558, 479] width 211 height 141
click at [559, 392] on p "[PERSON_NAME] Live" at bounding box center [557, 393] width 106 height 13
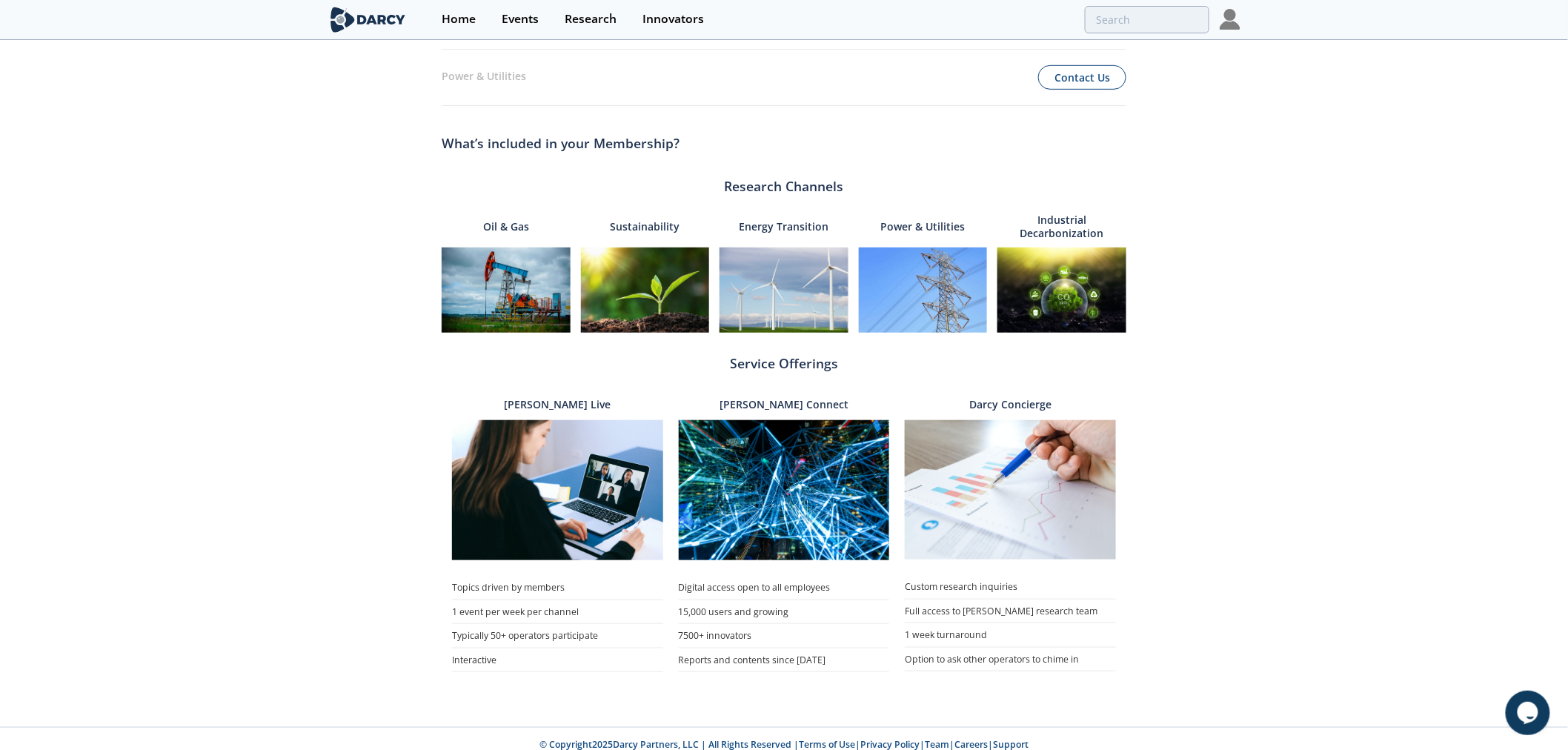
scroll to position [0, 0]
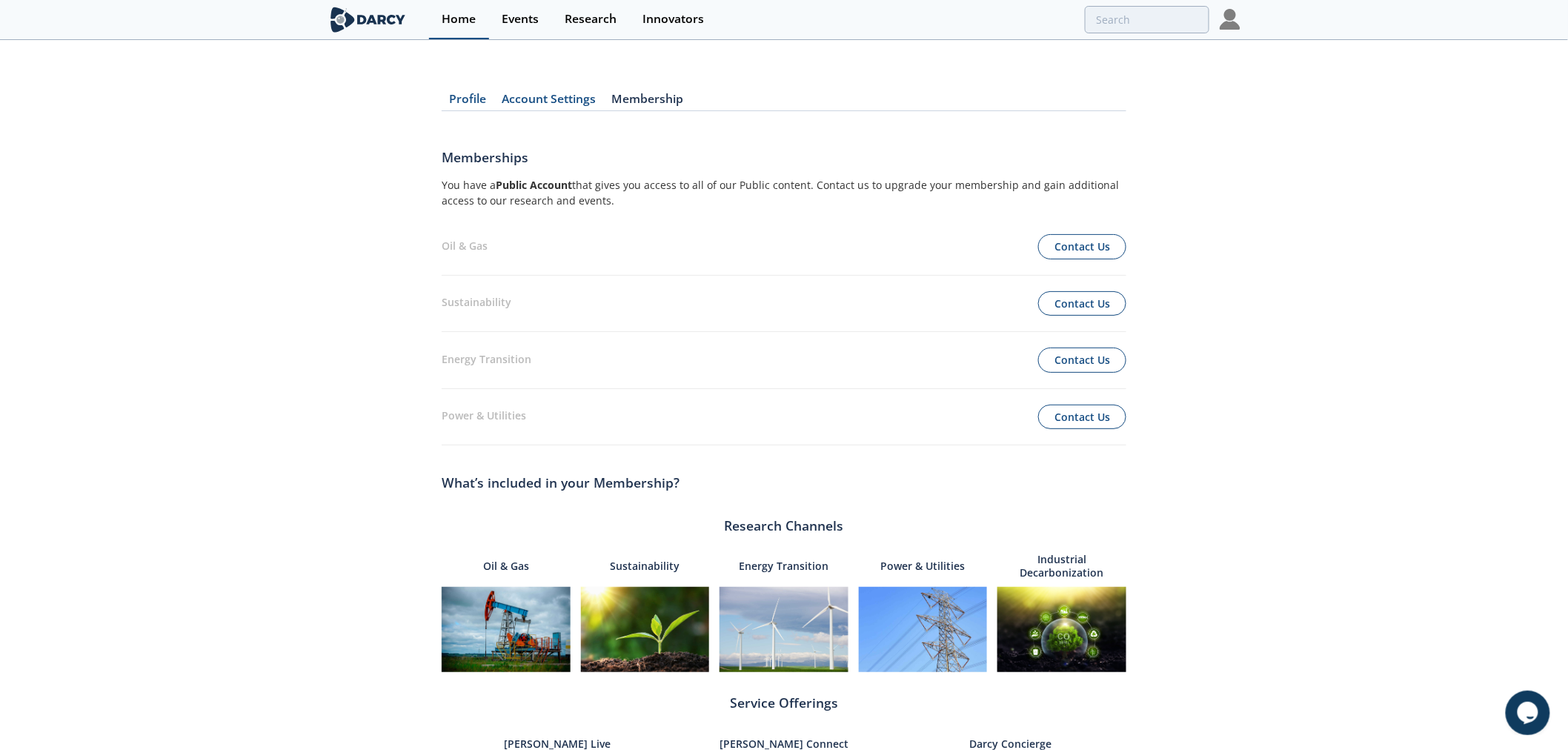
click at [453, 18] on div "Home" at bounding box center [458, 18] width 34 height 11
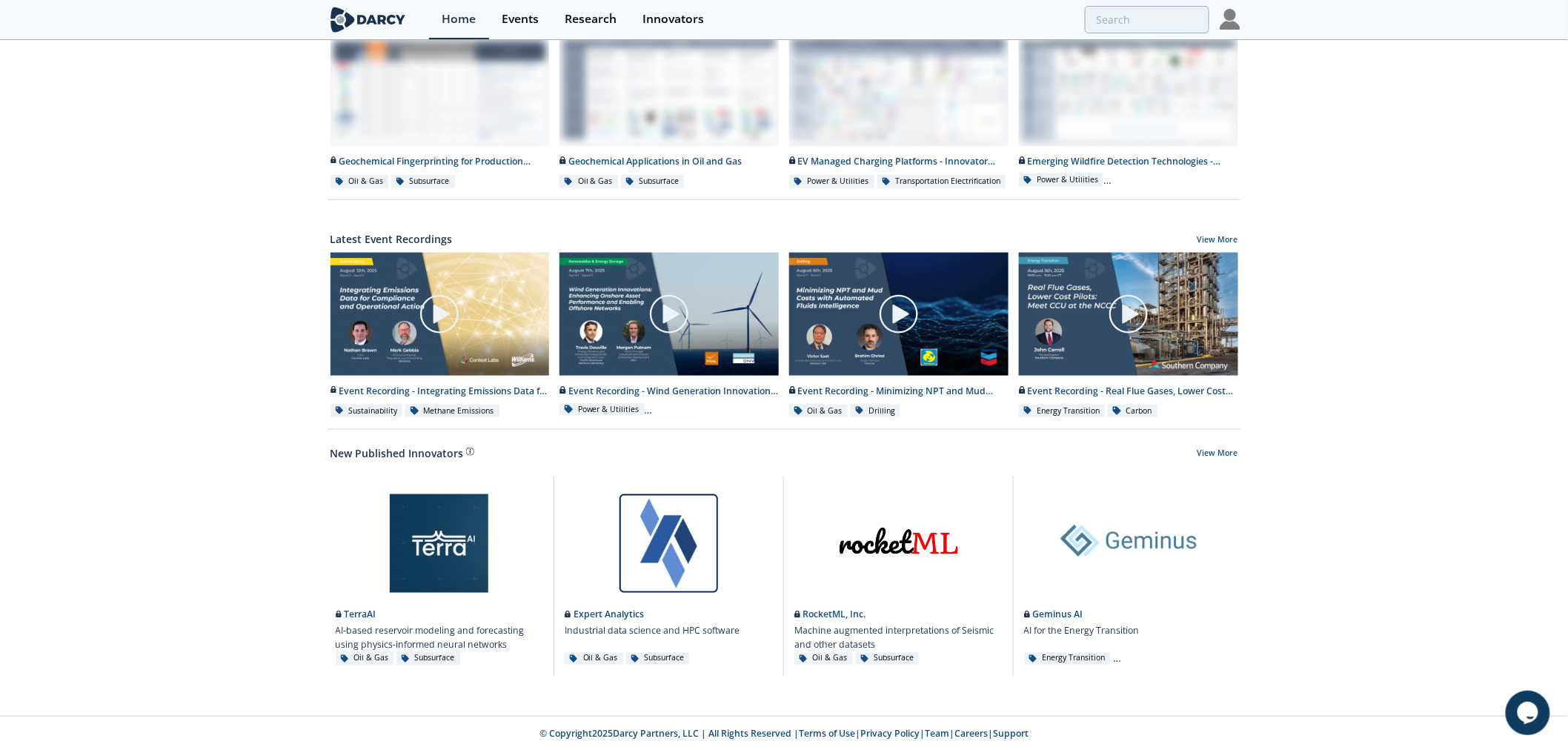
scroll to position [581, 0]
drag, startPoint x: 1516, startPoint y: 715, endPoint x: 1680, endPoint y: 1020, distance: 346.3
click at [1516, 715] on icon "Opens Chat This icon Opens the chat window." at bounding box center [1527, 712] width 24 height 24
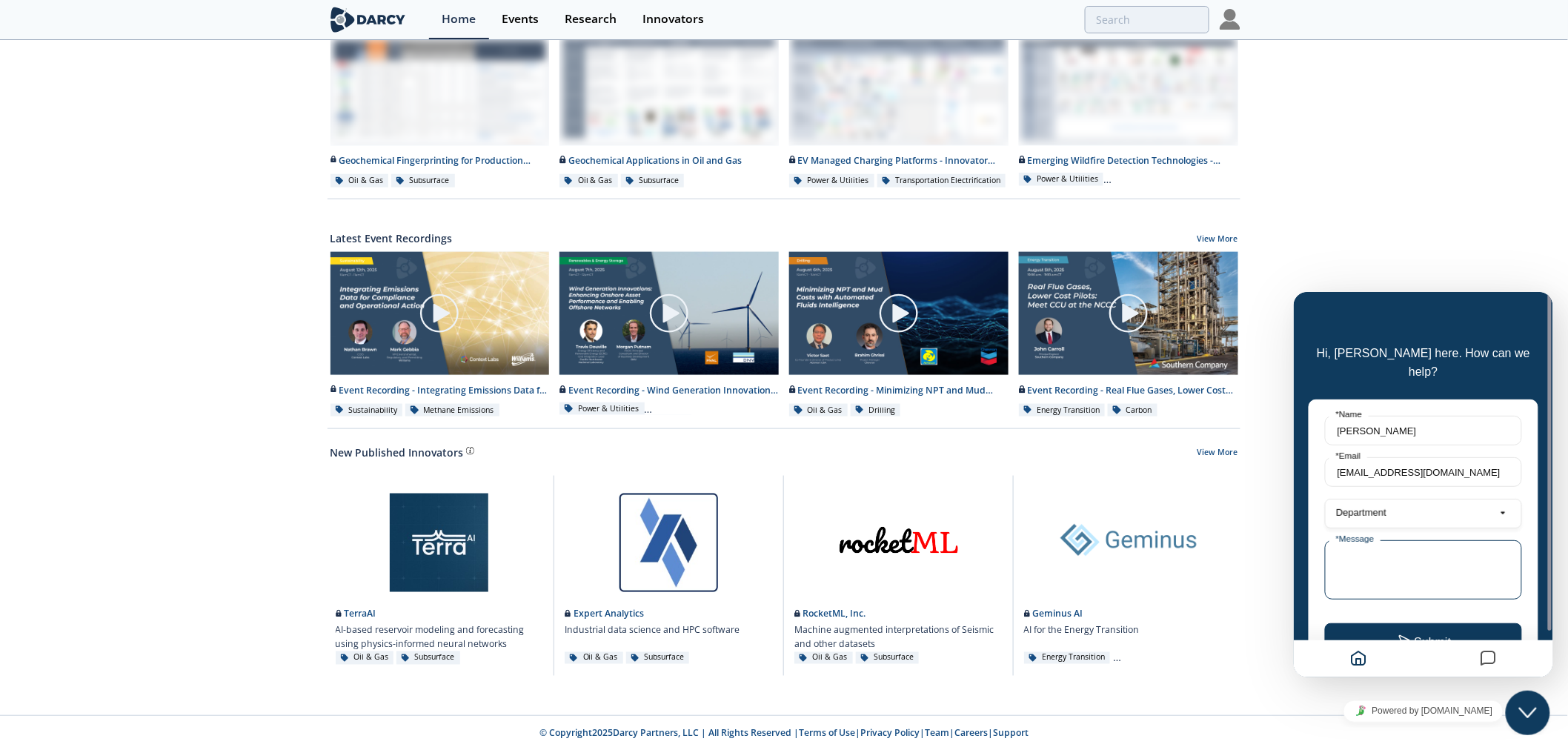
click at [1363, 550] on textarea "* Message" at bounding box center [1423, 569] width 197 height 59
click at [1381, 506] on label "Department" at bounding box center [1360, 511] width 62 height 11
click at [1363, 527] on div "Online" at bounding box center [1423, 540] width 197 height 26
click at [1338, 527] on div "Online" at bounding box center [1423, 540] width 197 height 26
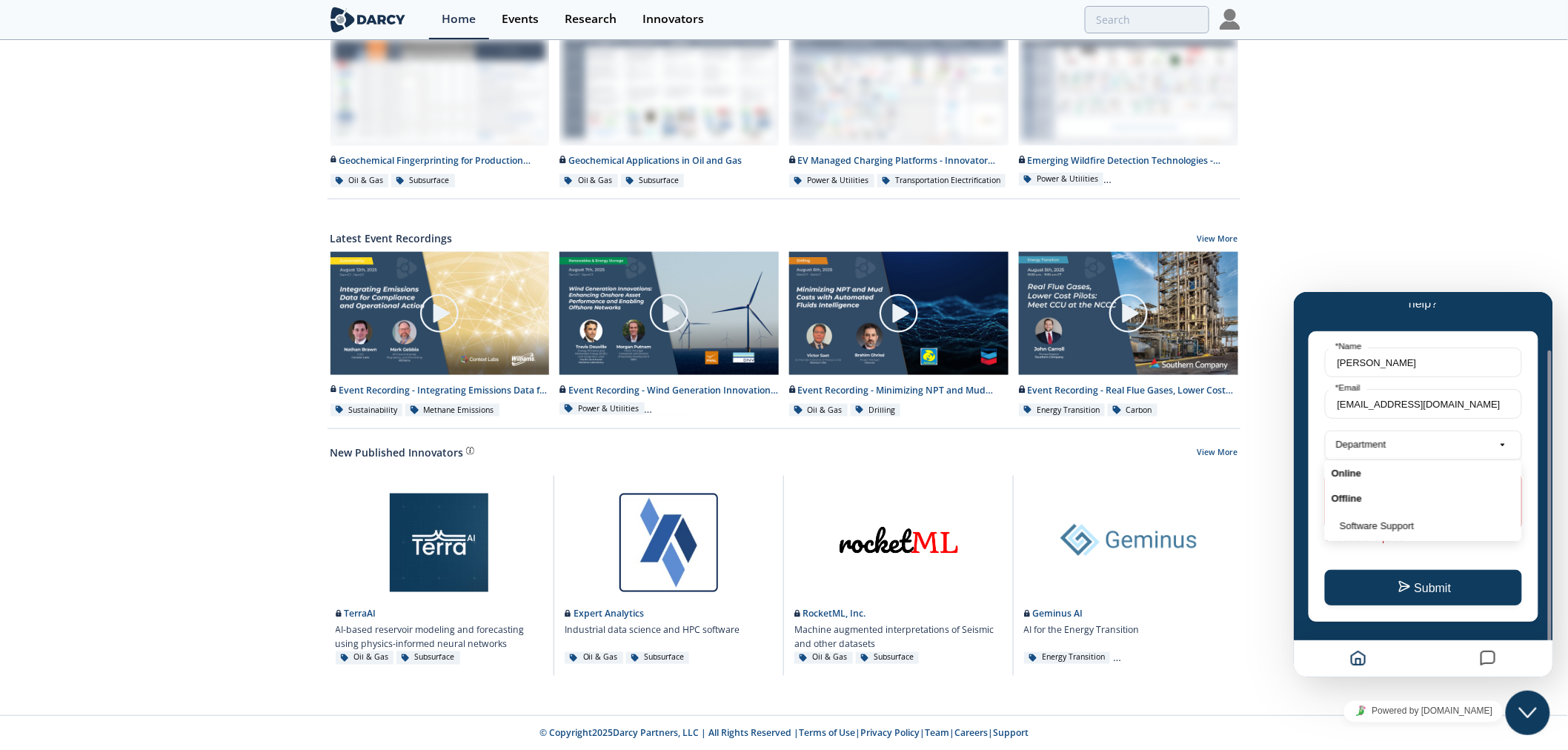
click at [1246, 527] on div "Live Grid & Edge DERMS: Bringing DERs into the Control Room Enhanced Distributi…" at bounding box center [784, 87] width 1568 height 1254
click at [1381, 474] on textarea "* Message" at bounding box center [1423, 501] width 197 height 59
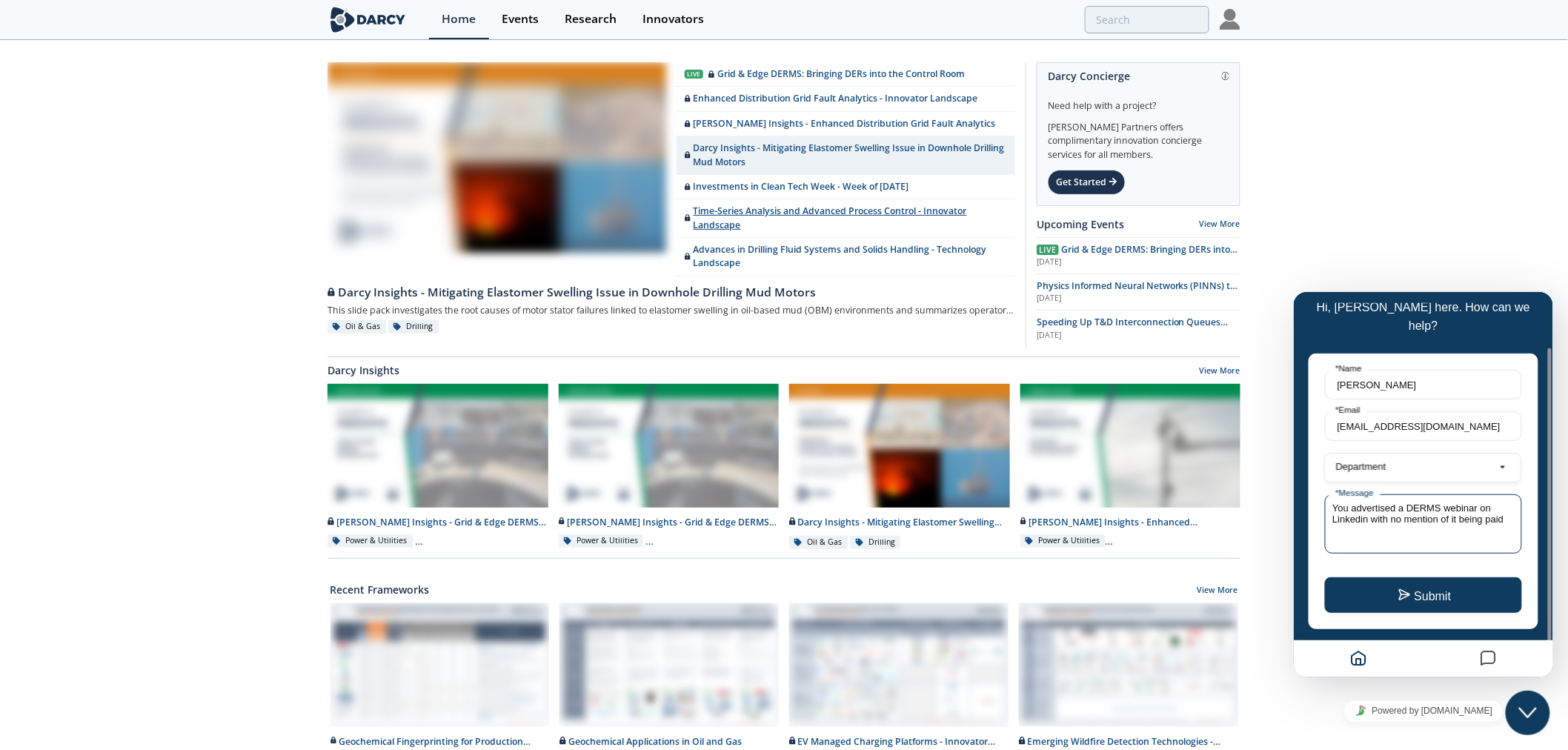
scroll to position [54, 0]
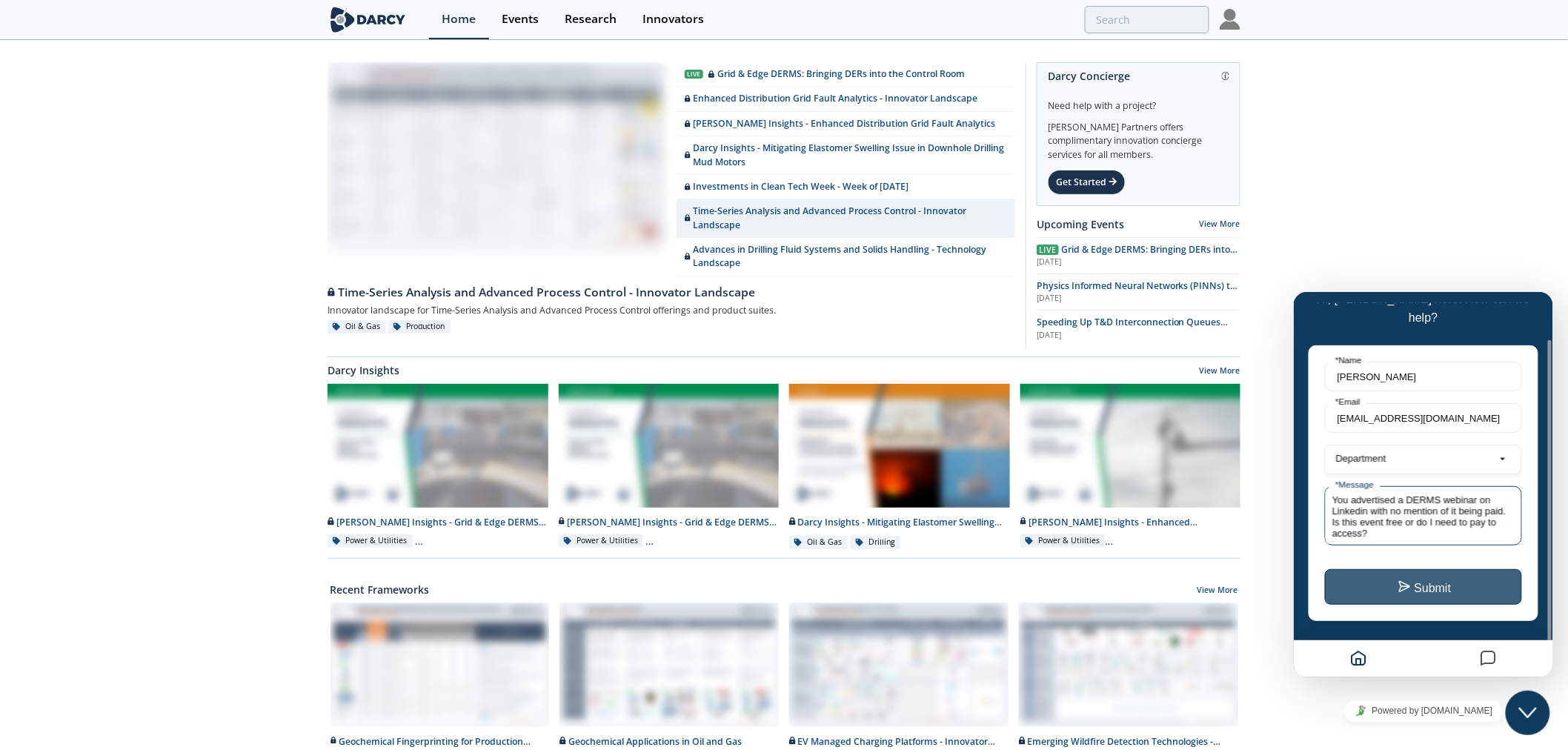
type textarea "You advertised a DERMS webinar on Linkedin with no mention of it being paid. Is…"
click at [1432, 569] on button "Submit" at bounding box center [1423, 586] width 197 height 35
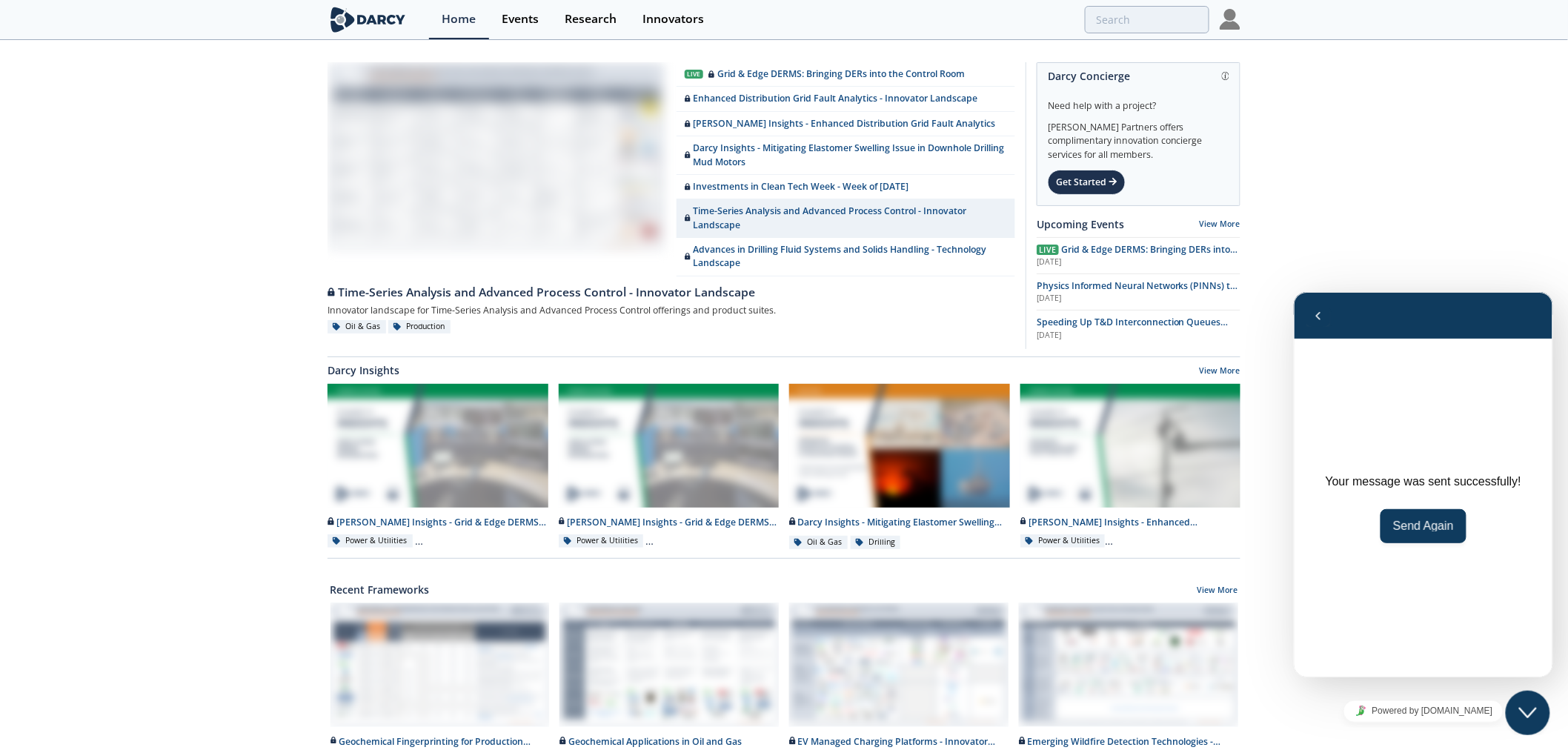
click at [1381, 174] on div "Live Grid & Edge DERMS: Bringing DERs into the Control Room Enhanced Distributi…" at bounding box center [784, 668] width 1568 height 1254
click at [1372, 188] on div "Live Grid & Edge DERMS: Bringing DERs into the Control Room Enhanced Distributi…" at bounding box center [784, 668] width 1568 height 1254
click at [1339, 115] on div "Live Grid & Edge DERMS: Bringing DERs into the Control Room Enhanced Distributi…" at bounding box center [784, 668] width 1568 height 1254
click at [1286, 137] on div "Live Grid & Edge DERMS: Bringing DERs into the Control Room Enhanced Distributi…" at bounding box center [784, 668] width 1568 height 1254
